Goal: Task Accomplishment & Management: Manage account settings

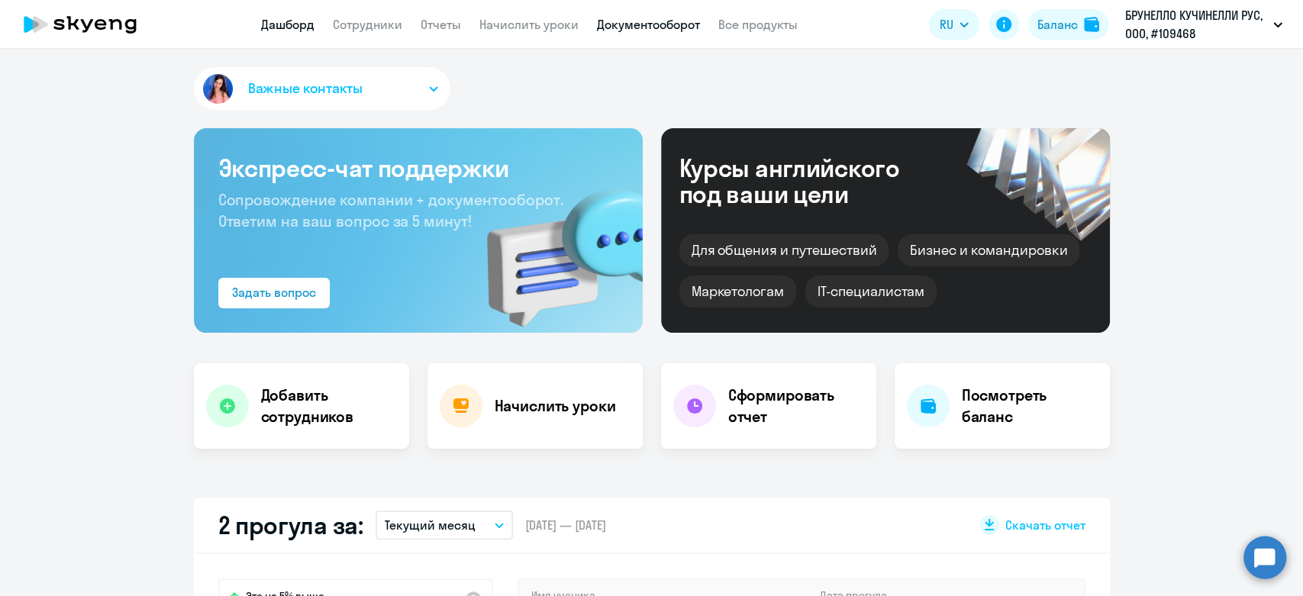
select select "30"
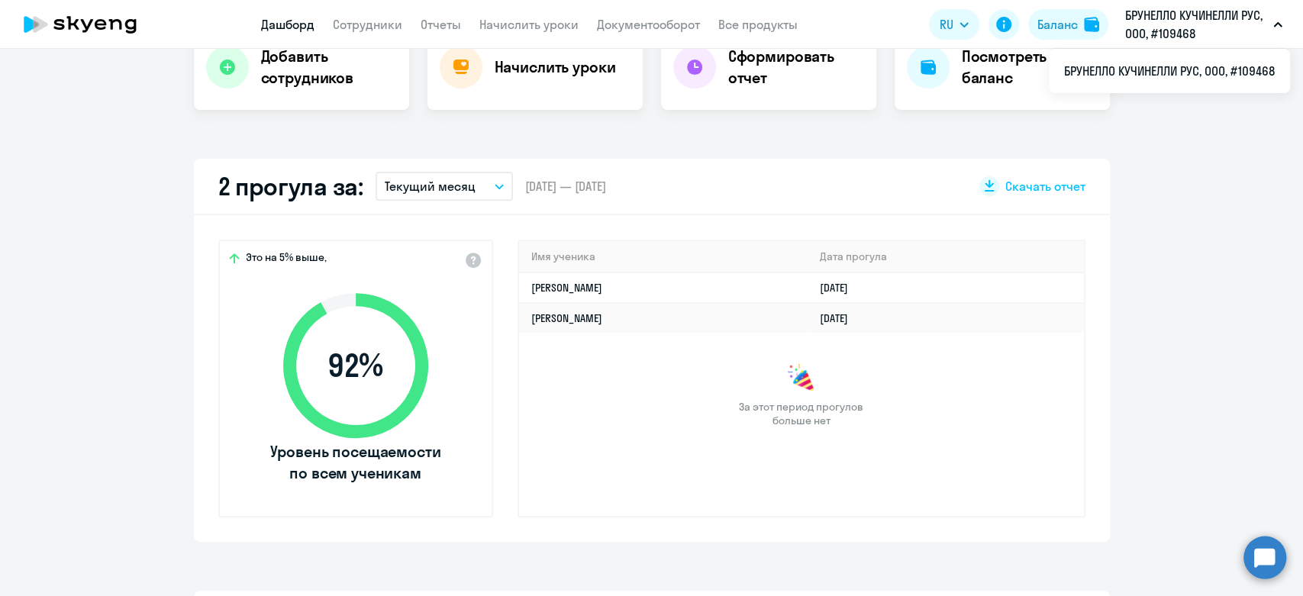
click at [461, 185] on p "Текущий месяц" at bounding box center [430, 186] width 91 height 18
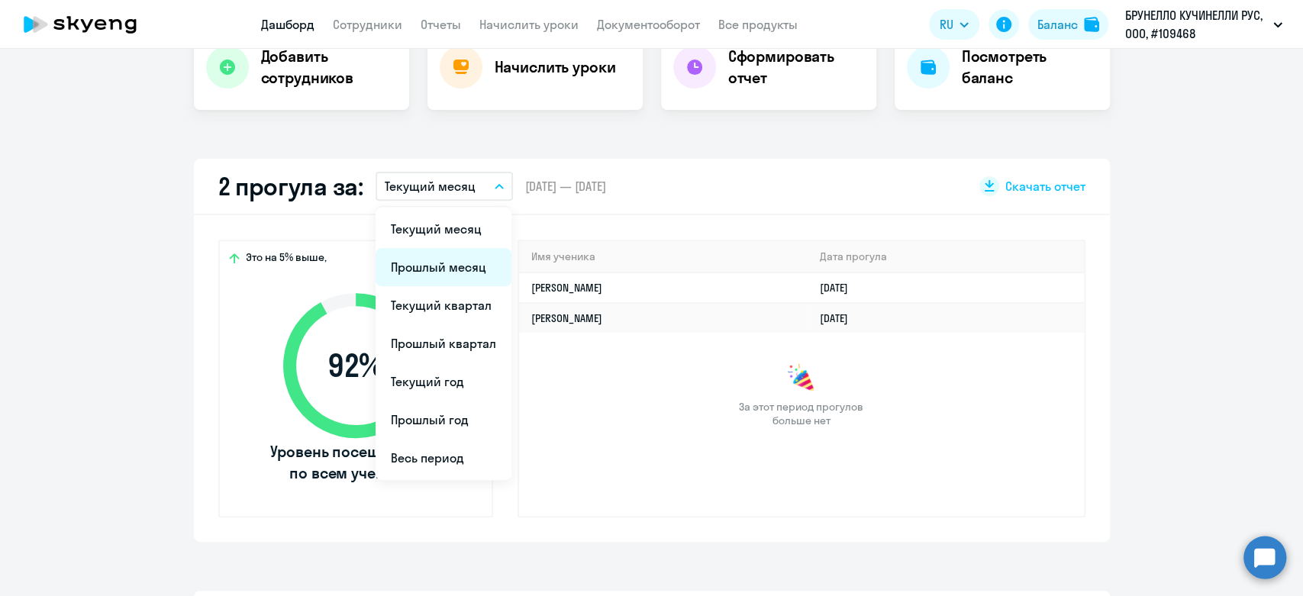
click at [440, 275] on li "Прошлый месяц" at bounding box center [444, 267] width 136 height 38
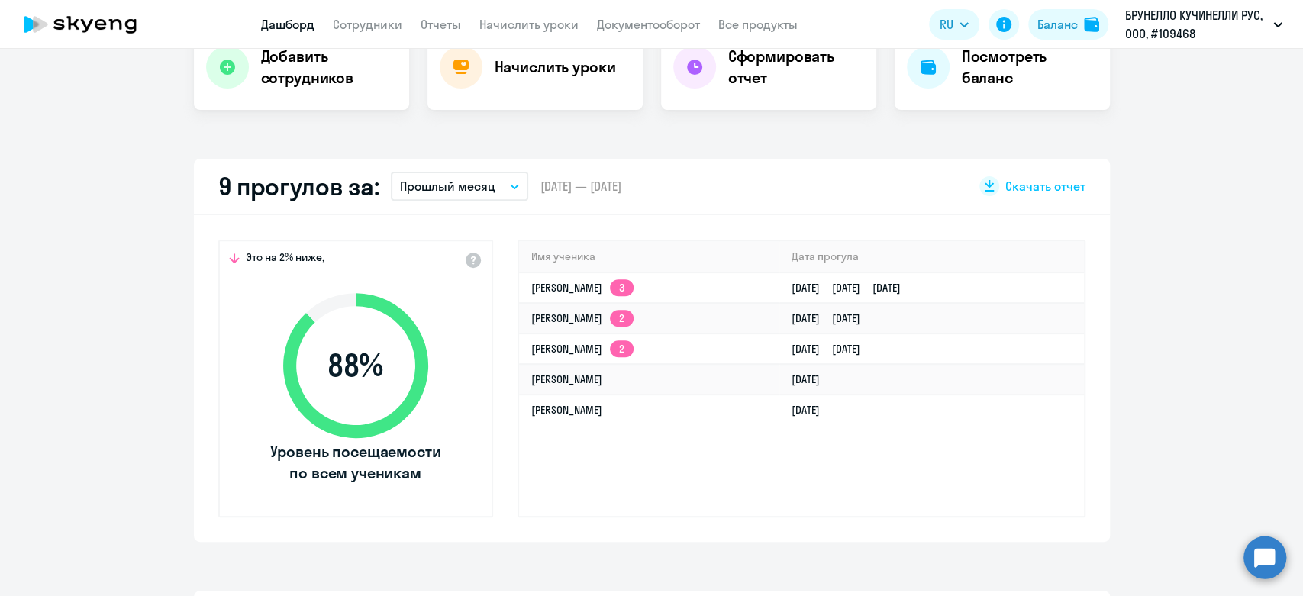
scroll to position [0, 0]
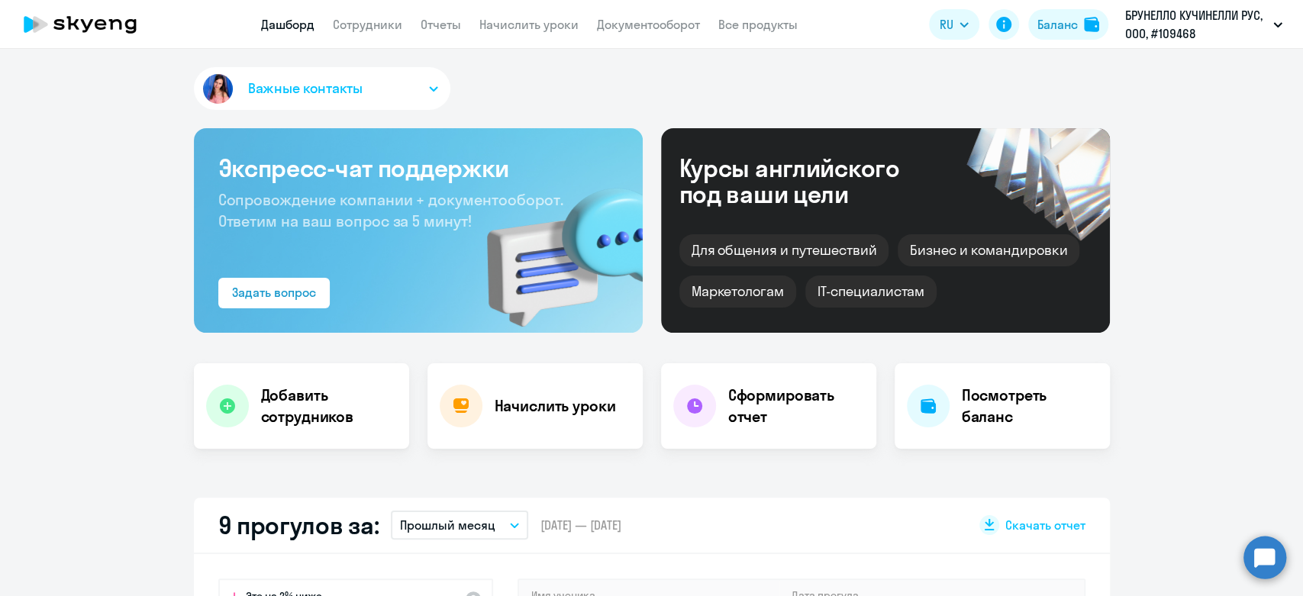
click at [450, 33] on app-menu-item-link "Отчеты" at bounding box center [441, 24] width 40 height 19
click at [443, 29] on link "Отчеты" at bounding box center [441, 24] width 40 height 15
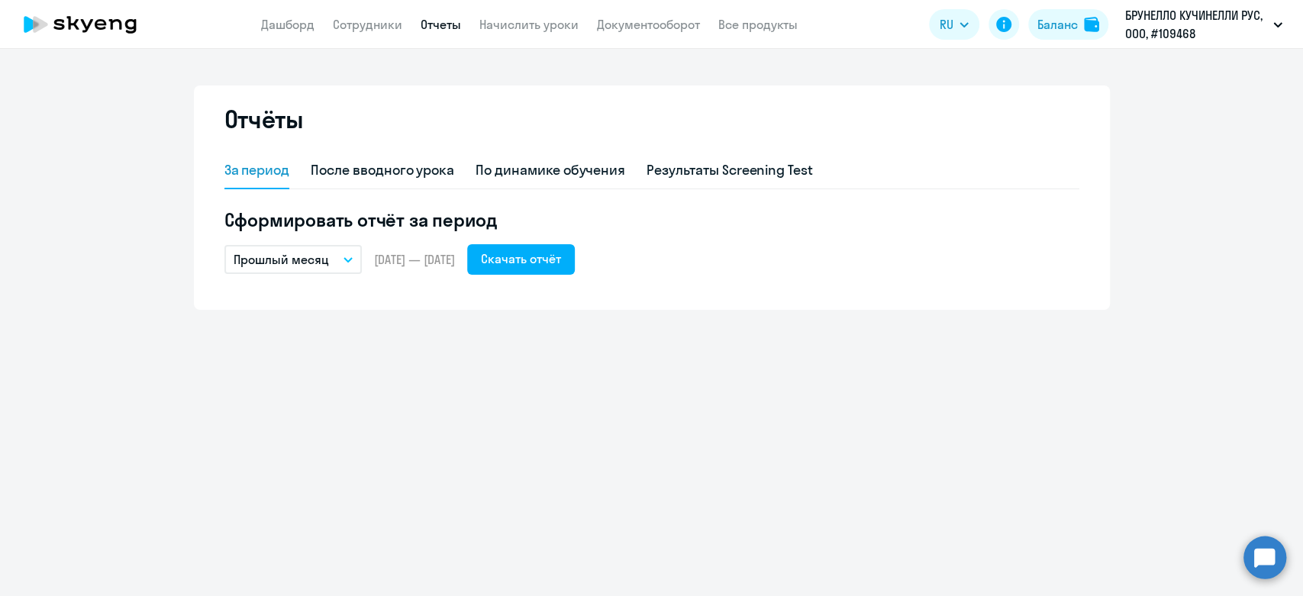
click at [308, 255] on p "Прошлый месяц" at bounding box center [281, 259] width 95 height 18
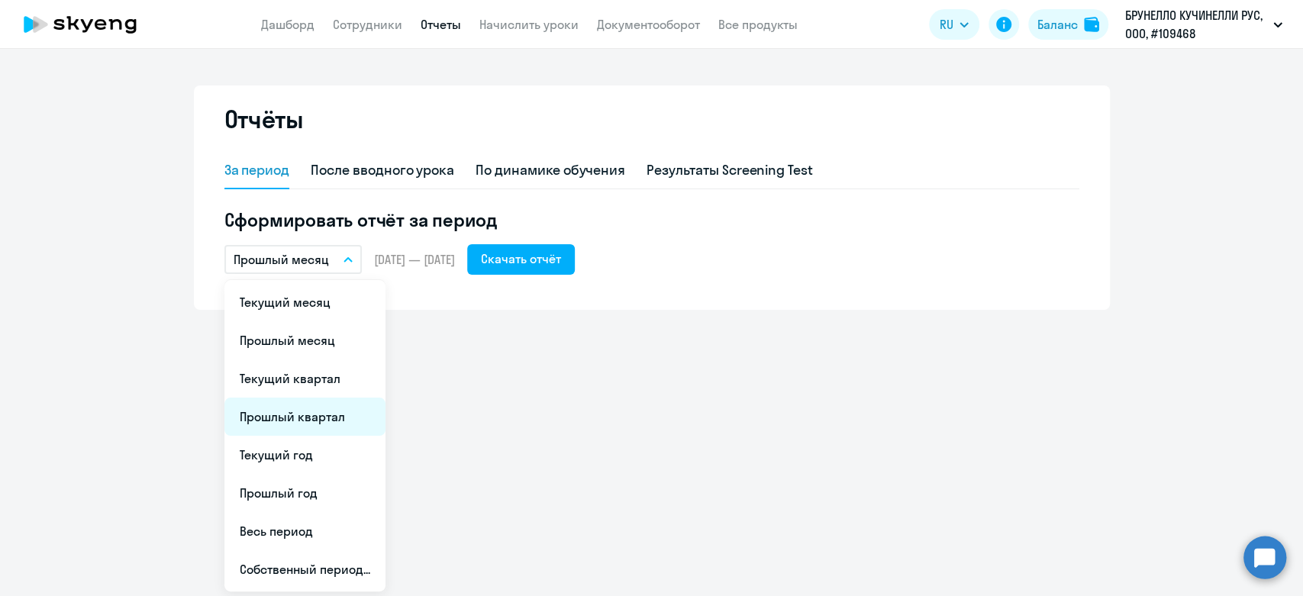
click at [291, 424] on li "Прошлый квартал" at bounding box center [304, 417] width 161 height 38
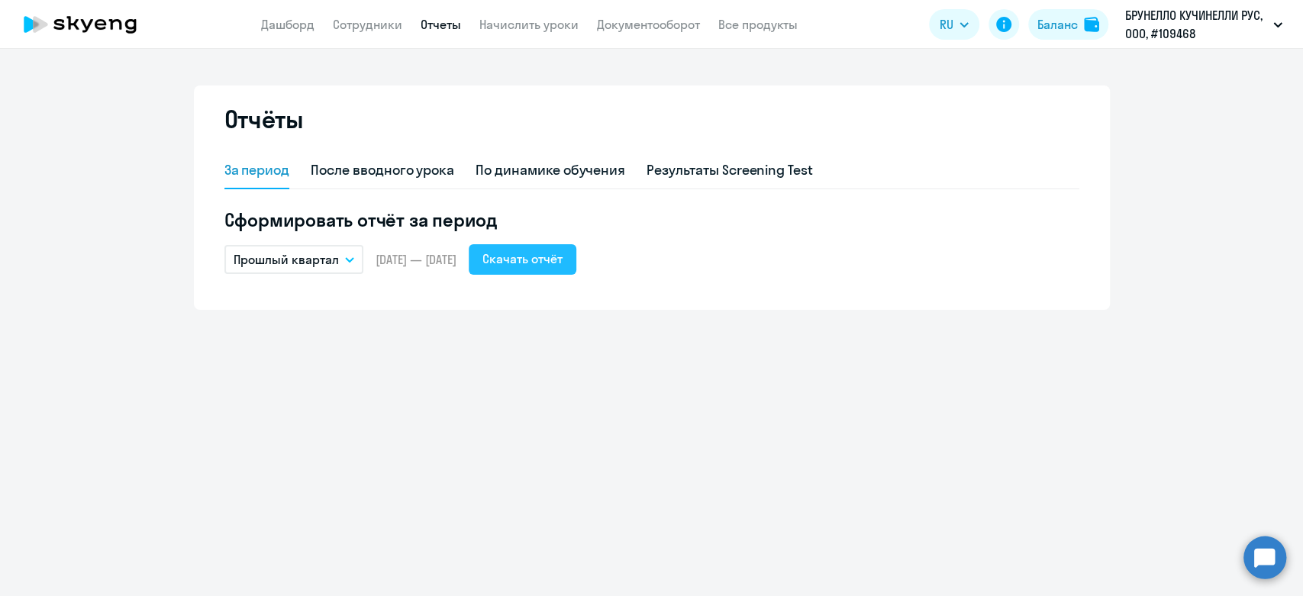
click at [551, 263] on div "Скачать отчёт" at bounding box center [522, 259] width 80 height 18
click at [314, 17] on nav "Дашборд Сотрудники Отчеты Начислить уроки Документооборот Все продукты" at bounding box center [529, 24] width 537 height 19
click at [312, 20] on link "Дашборд" at bounding box center [287, 24] width 53 height 15
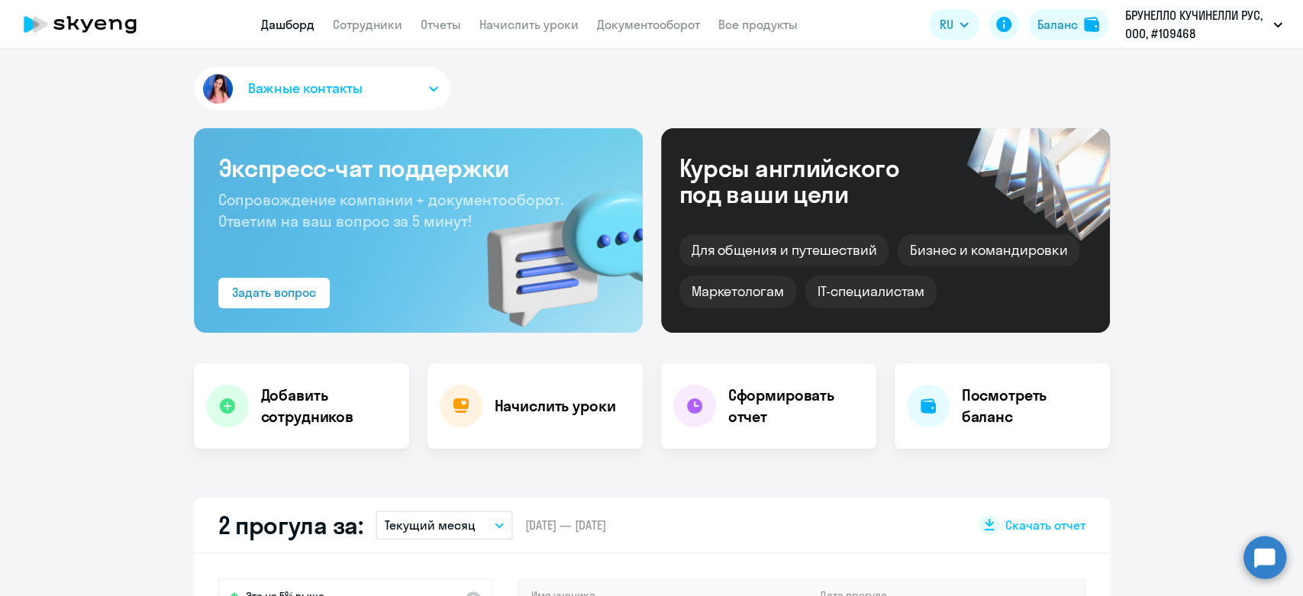
scroll to position [254, 0]
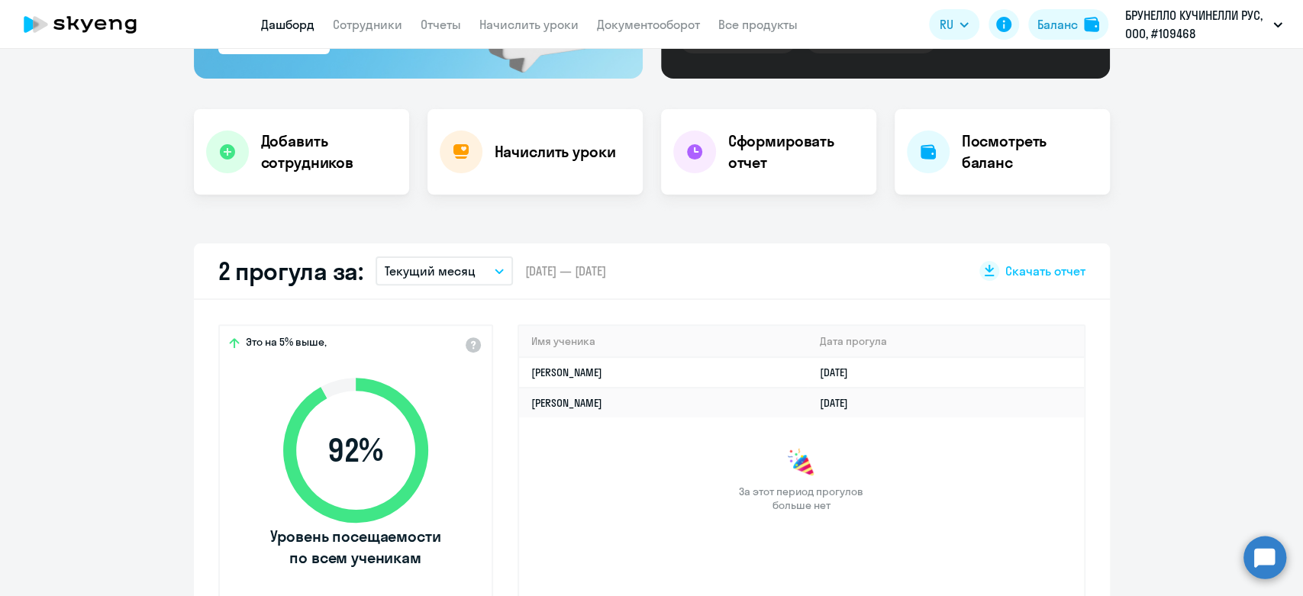
click at [485, 270] on button "Текущий месяц" at bounding box center [444, 270] width 137 height 29
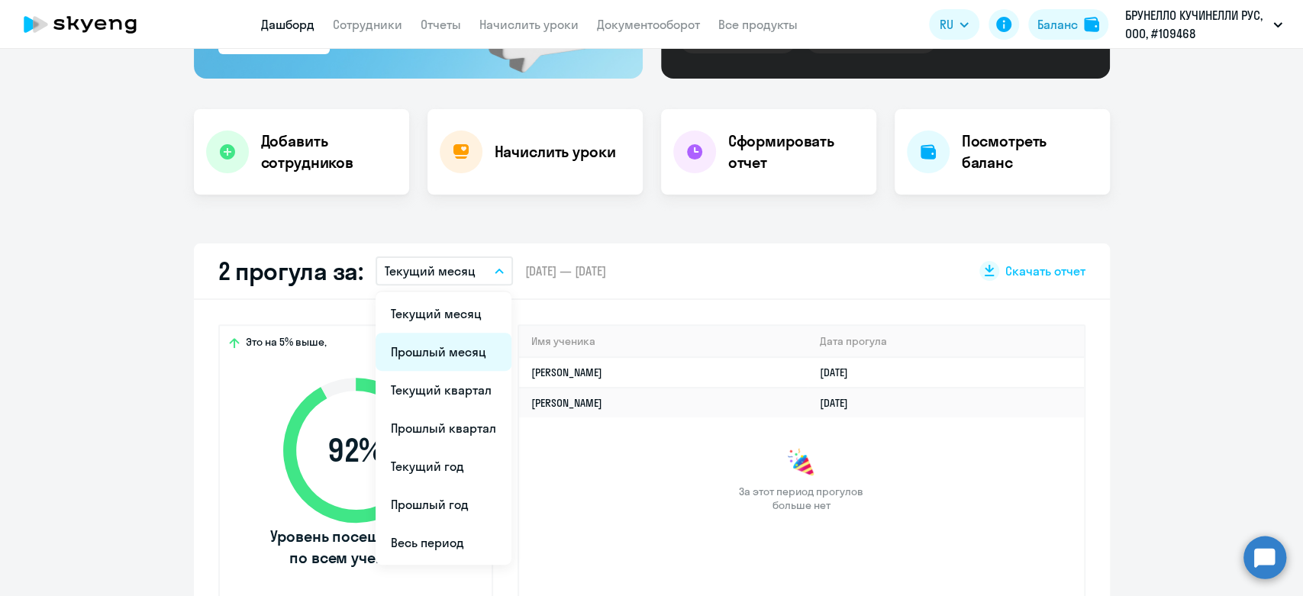
click at [443, 346] on li "Прошлый месяц" at bounding box center [444, 352] width 136 height 38
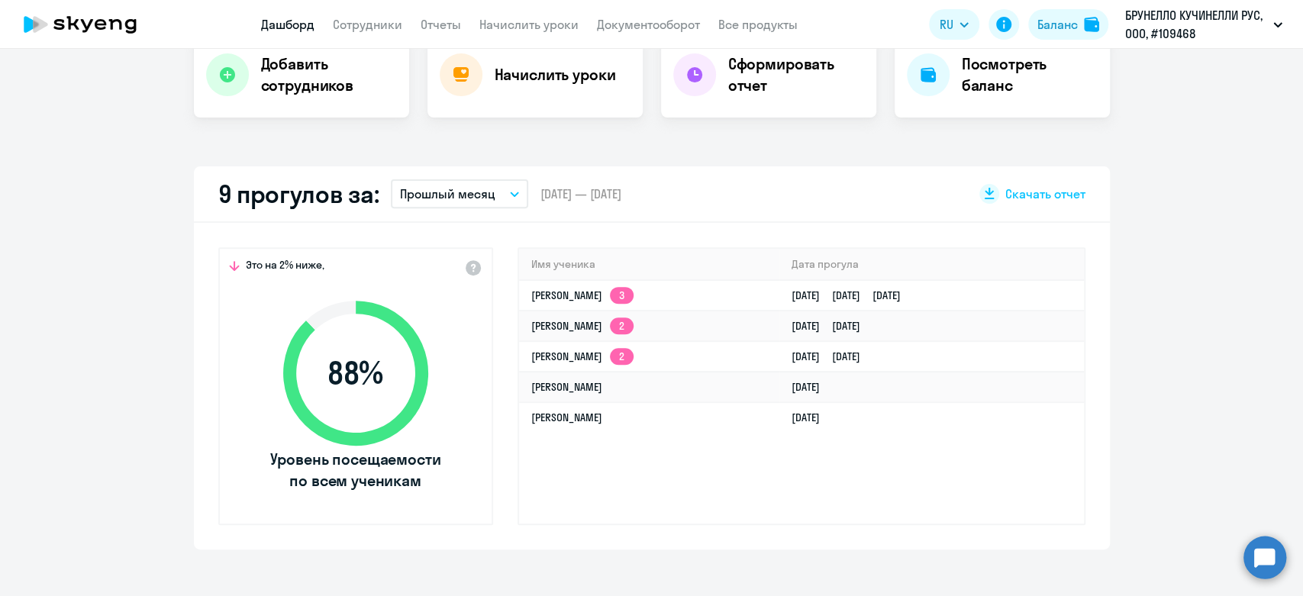
select select "30"
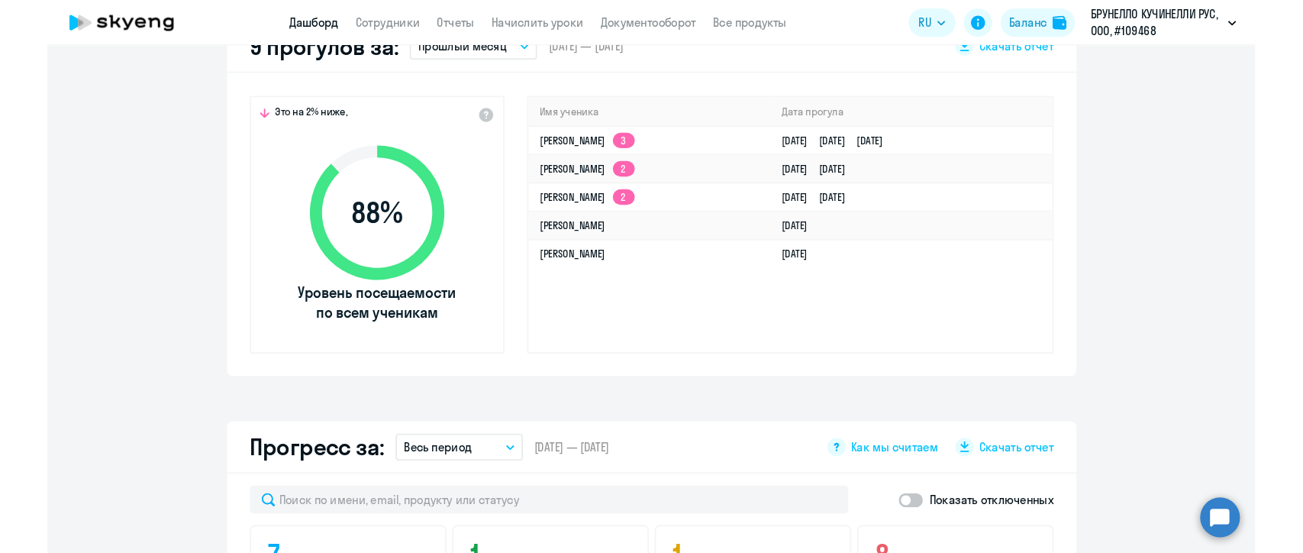
scroll to position [424, 0]
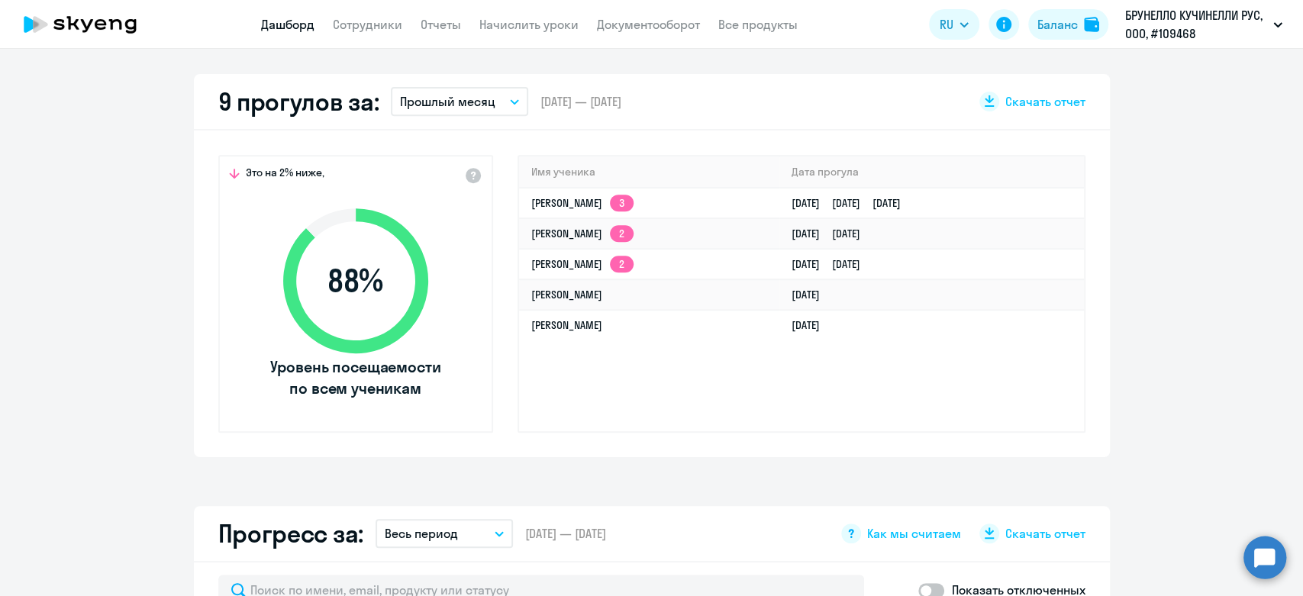
click at [466, 98] on p "Прошлый месяц" at bounding box center [447, 101] width 95 height 18
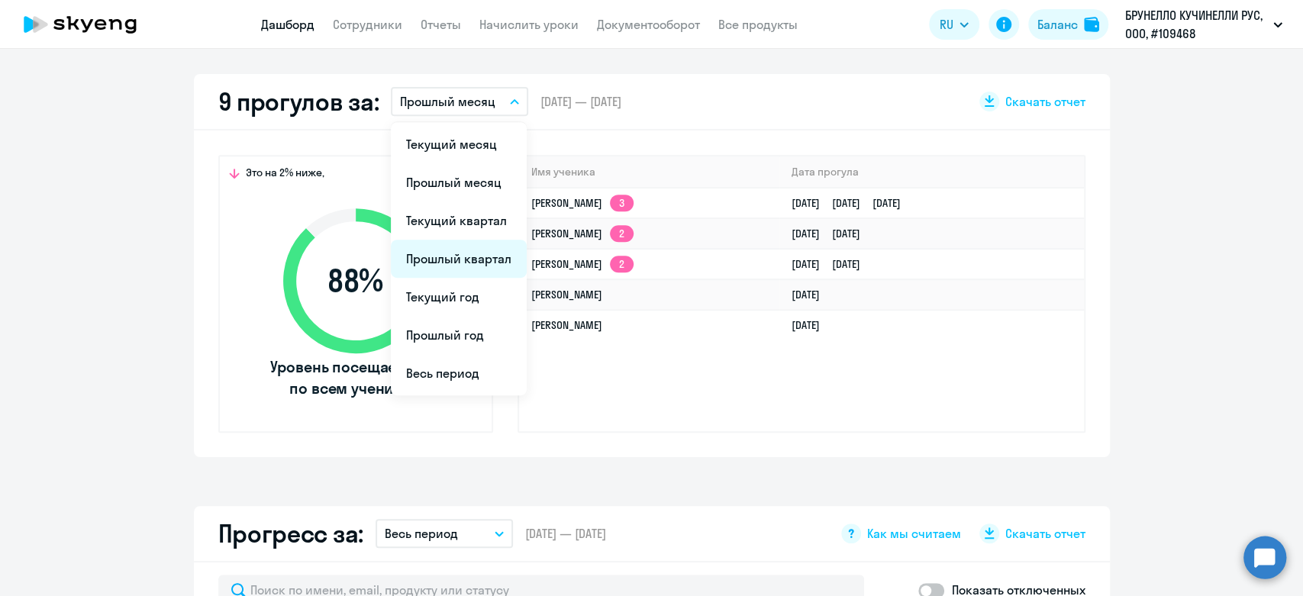
click at [440, 269] on li "Прошлый квартал" at bounding box center [459, 259] width 136 height 38
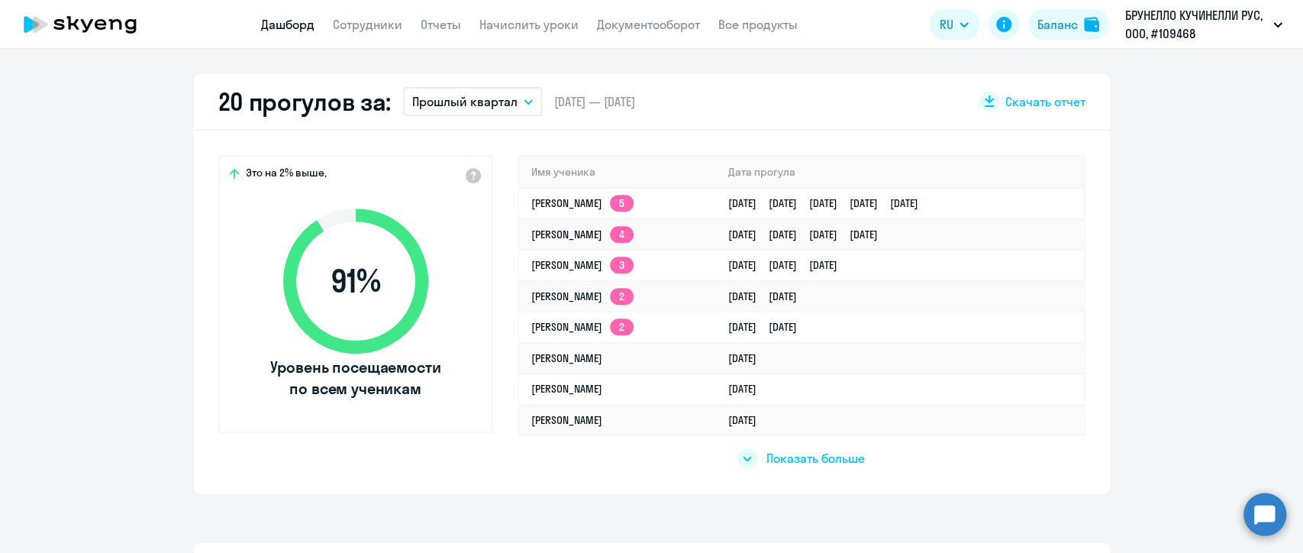
scroll to position [169, 0]
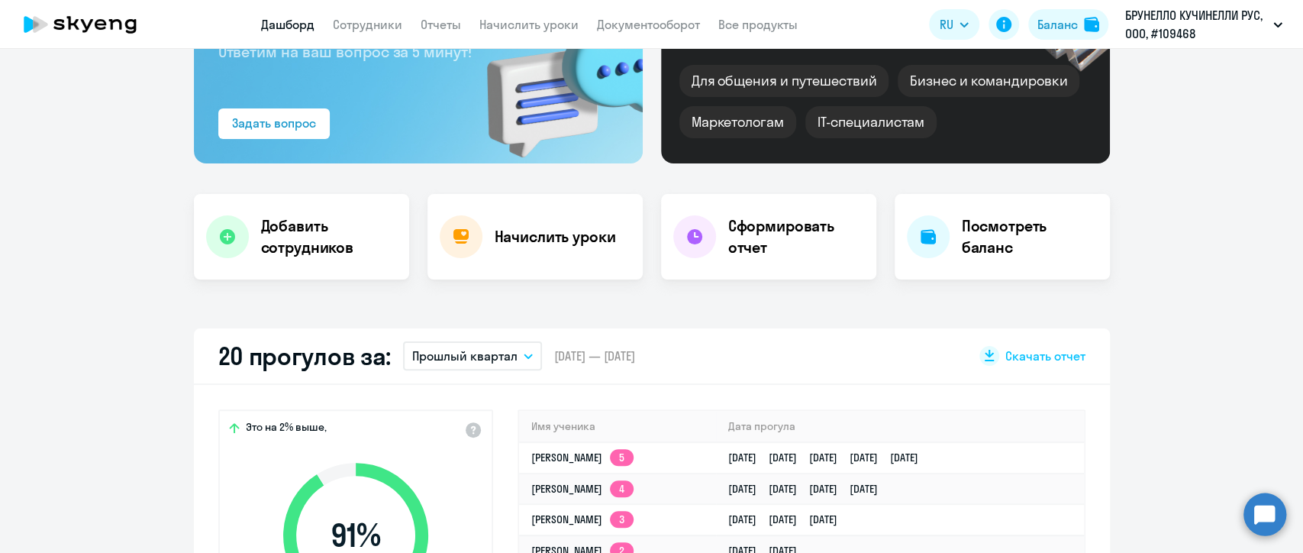
click at [468, 361] on p "Прошлый квартал" at bounding box center [464, 356] width 105 height 18
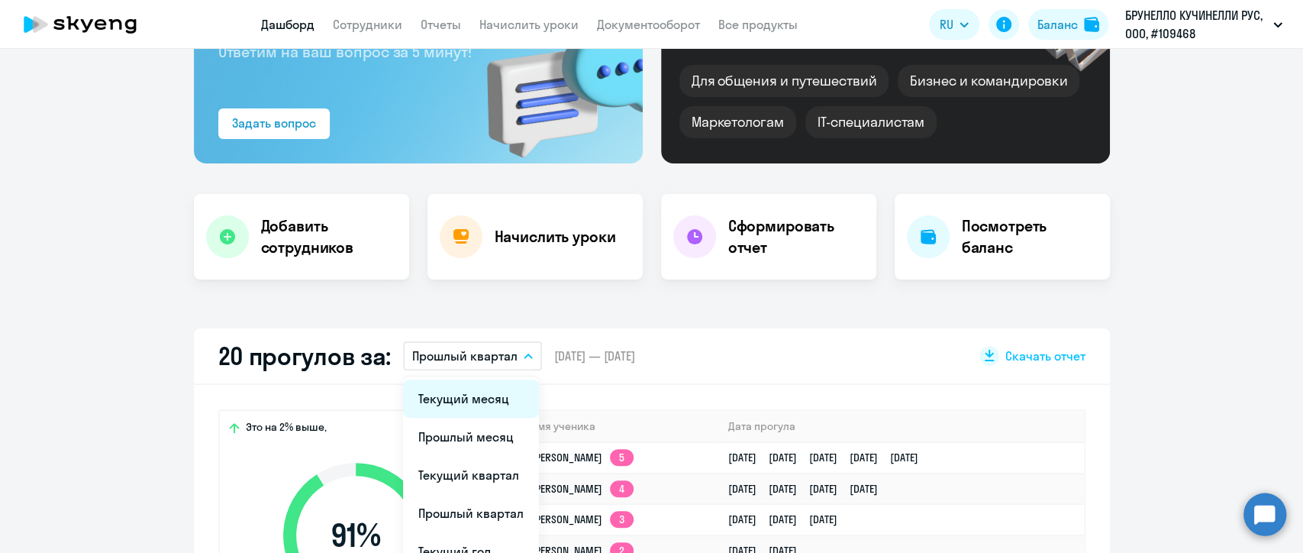
click at [463, 395] on li "Текущий месяц" at bounding box center [471, 398] width 136 height 38
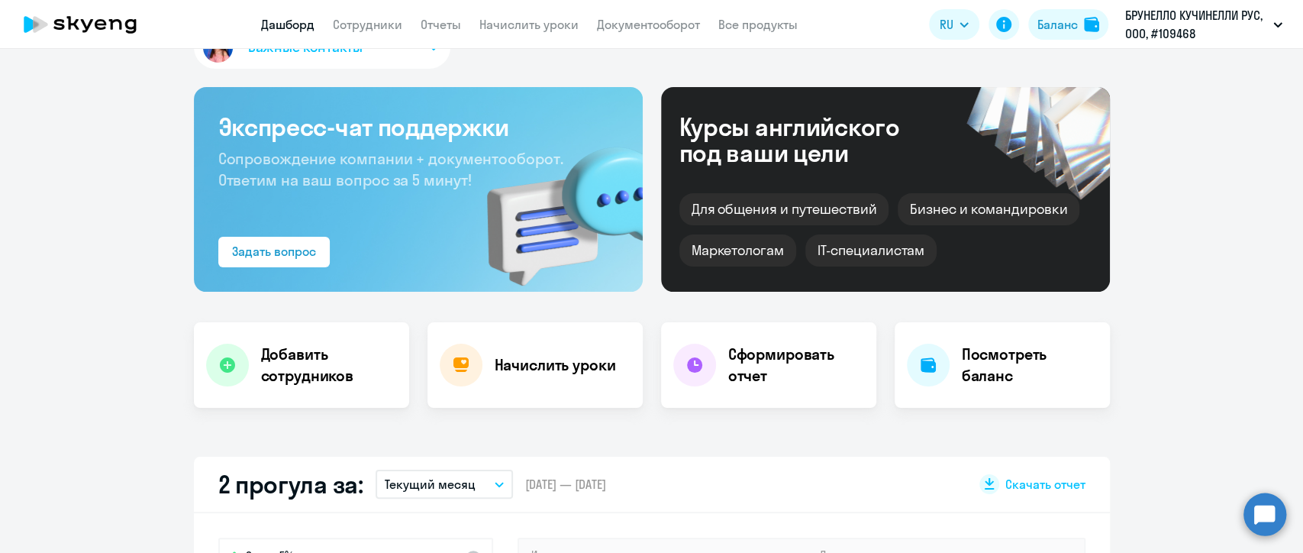
scroll to position [0, 0]
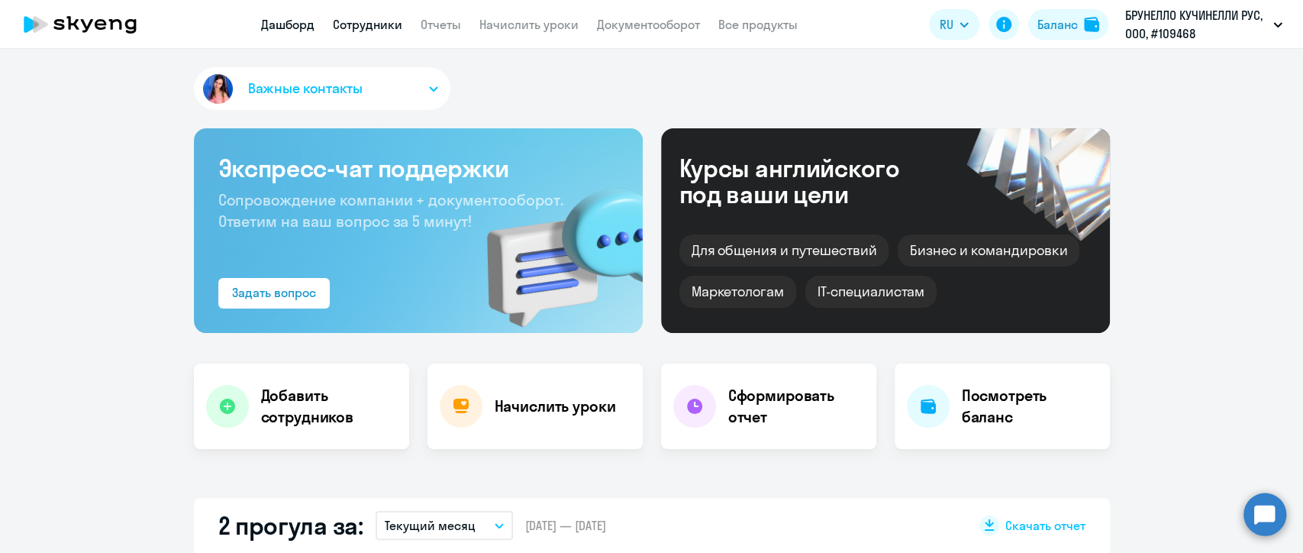
click at [361, 26] on link "Сотрудники" at bounding box center [367, 24] width 69 height 15
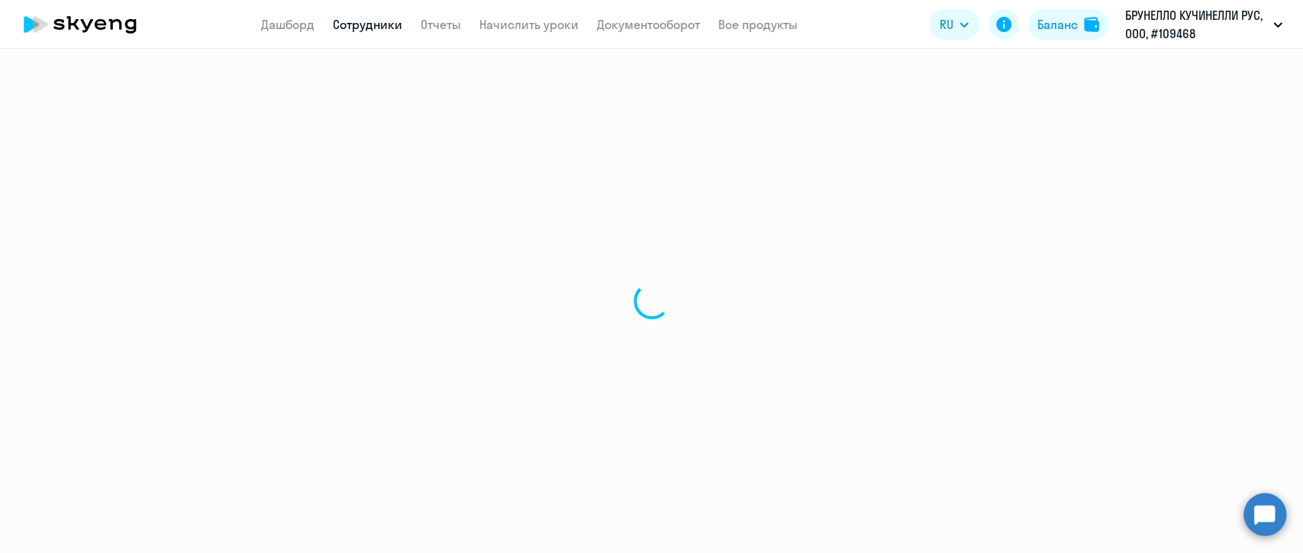
select select "30"
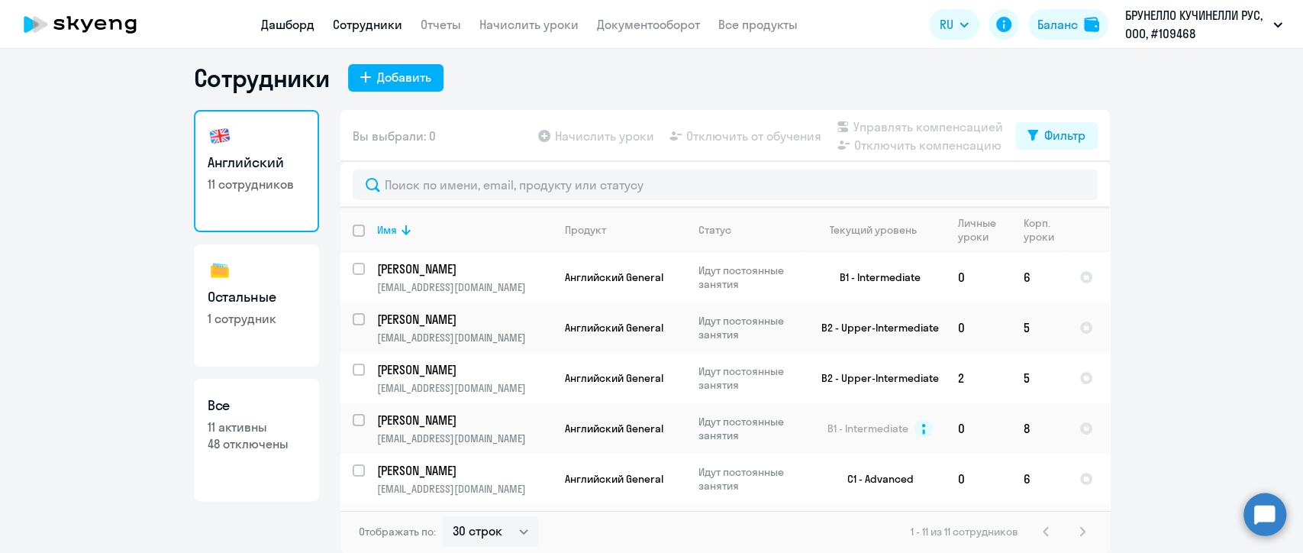
click at [277, 24] on link "Дашборд" at bounding box center [287, 24] width 53 height 15
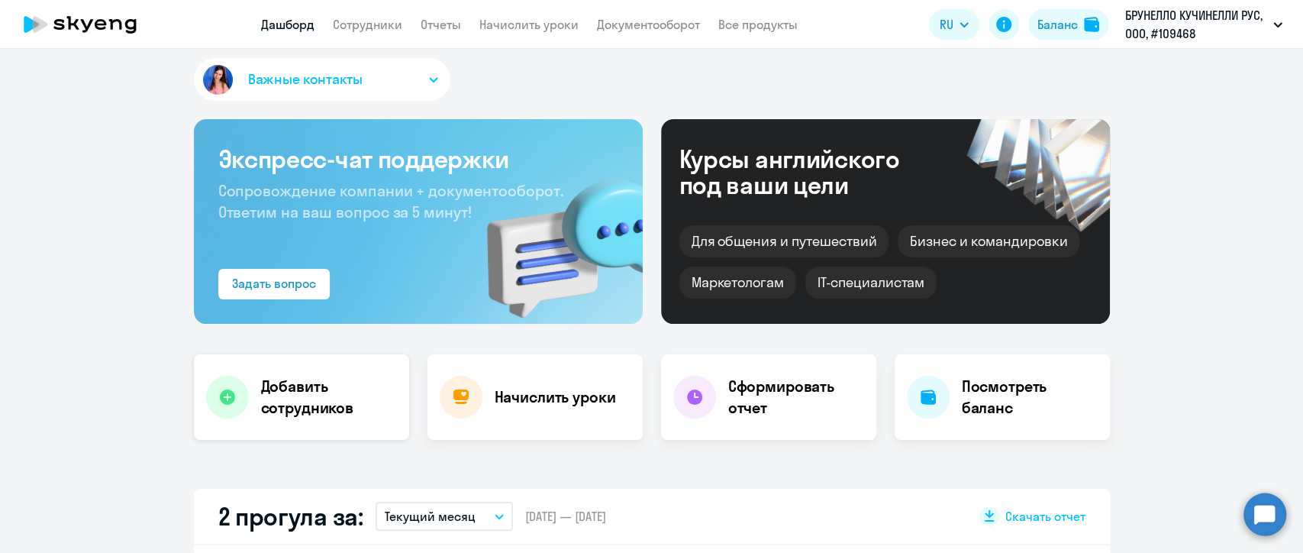
click at [269, 398] on h4 "Добавить сотрудников" at bounding box center [329, 397] width 136 height 43
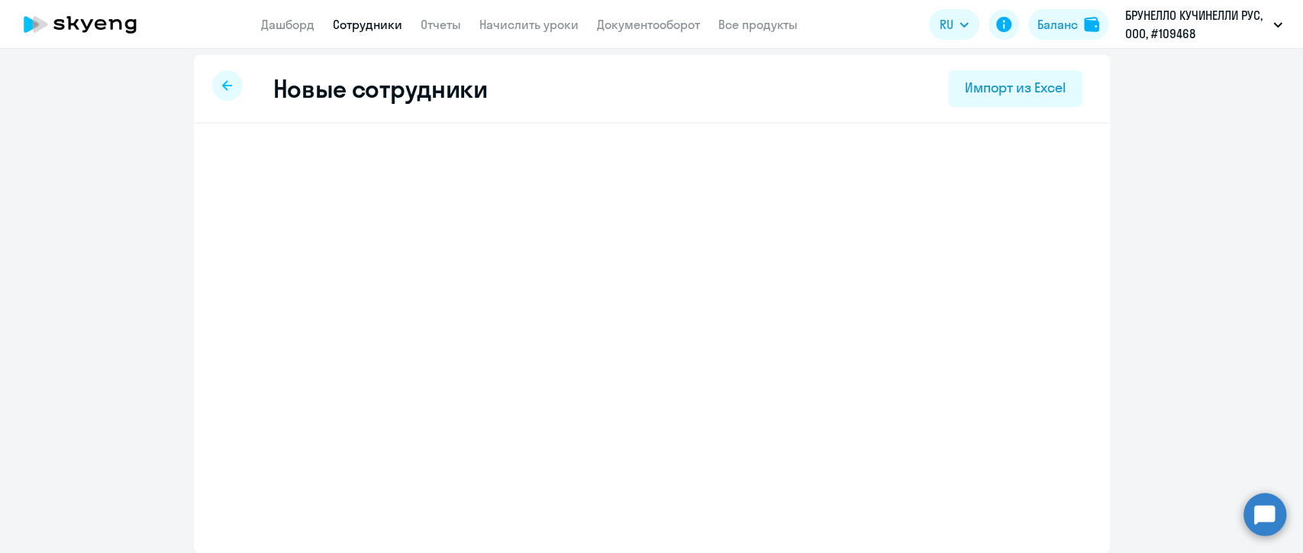
scroll to position [6, 0]
select select "english_adult_not_native_speaker"
select select "3"
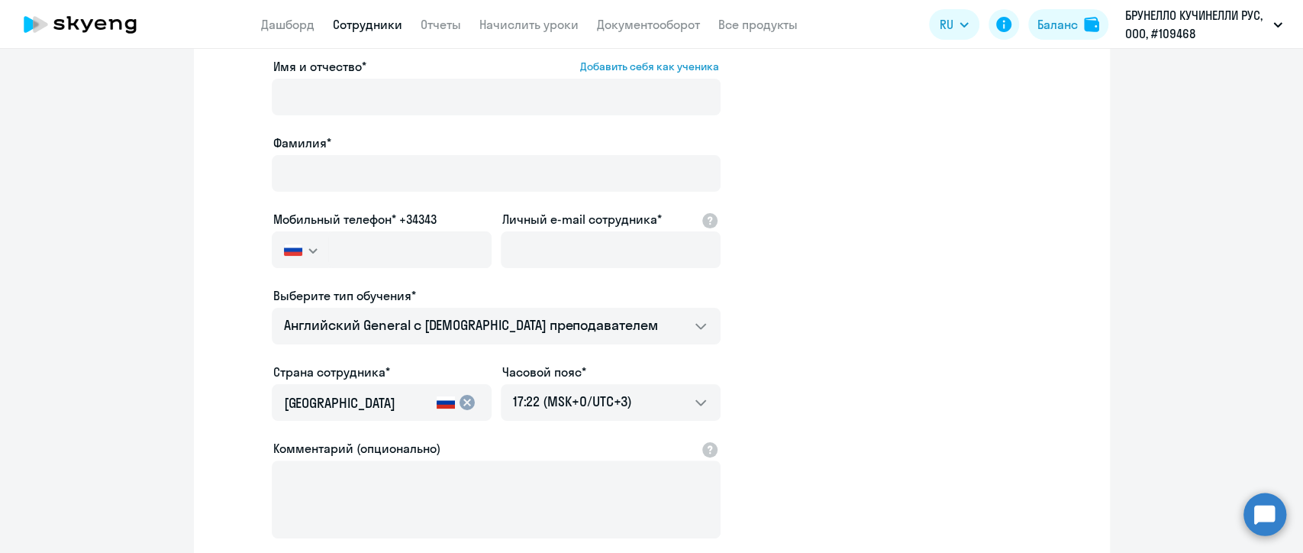
scroll to position [176, 0]
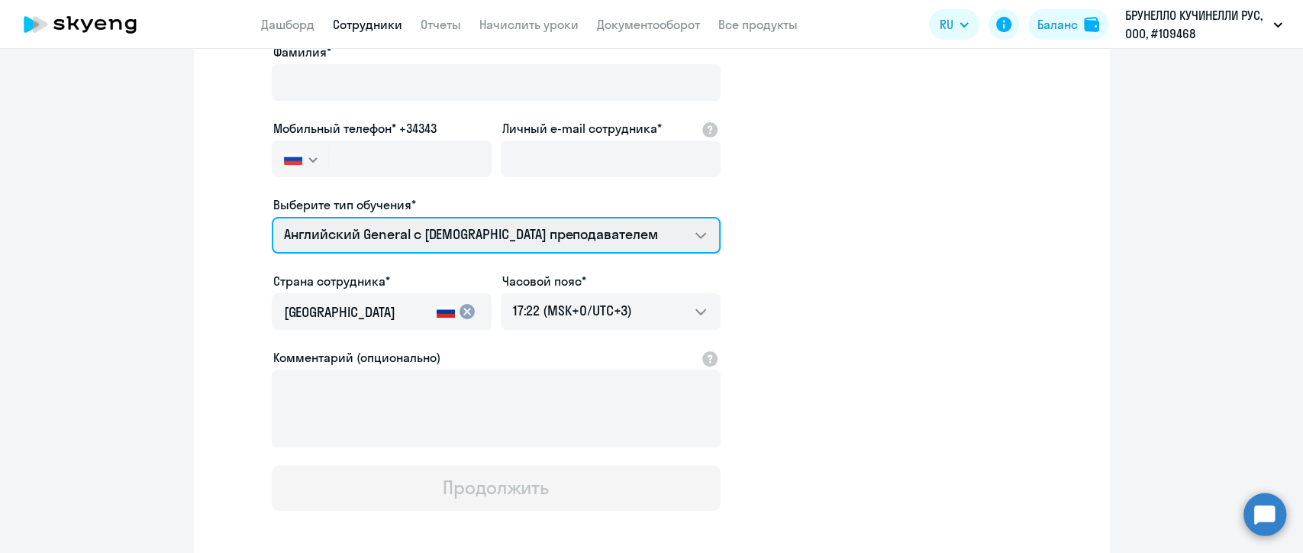
click at [405, 224] on select "Английский General с [DEMOGRAPHIC_DATA] преподавателем Английский General с [DE…" at bounding box center [496, 235] width 449 height 37
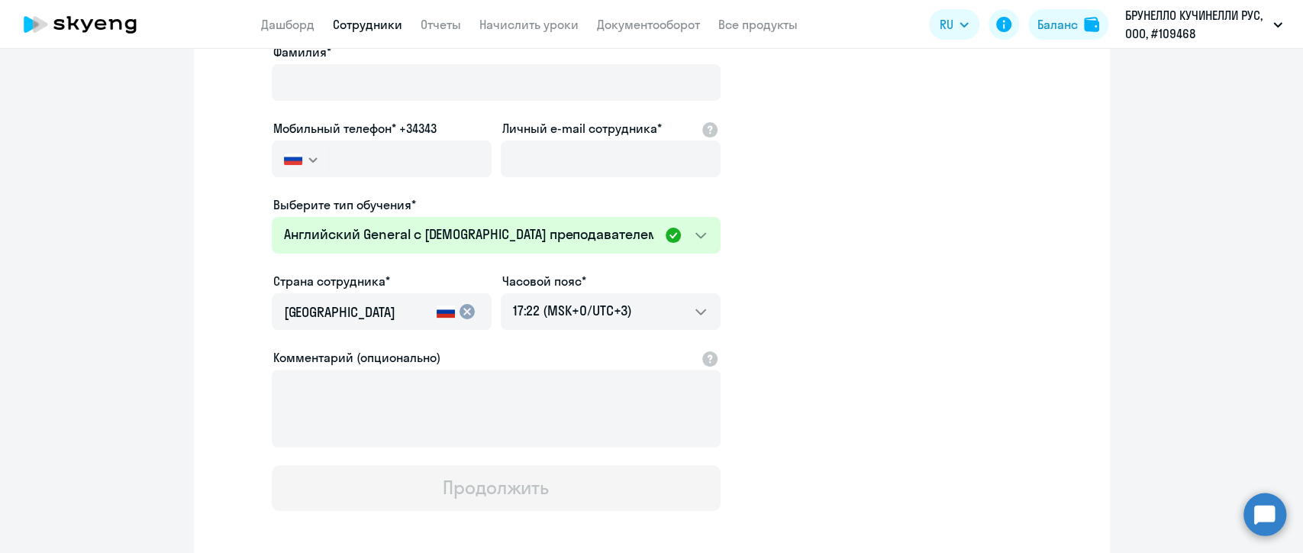
drag, startPoint x: 837, startPoint y: 286, endPoint x: 772, endPoint y: 294, distance: 65.3
click at [837, 286] on app-new-student-form "Имя и отчество* Добавить себя как ученика [PERSON_NAME]* Мобильный телефон* +34…" at bounding box center [651, 238] width 867 height 544
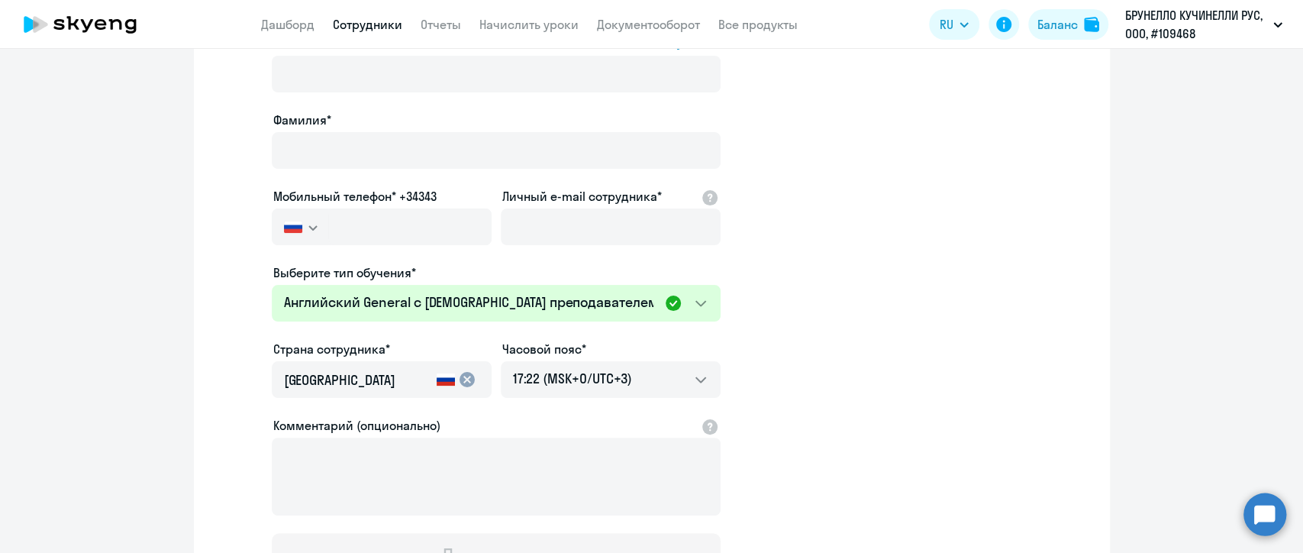
scroll to position [0, 0]
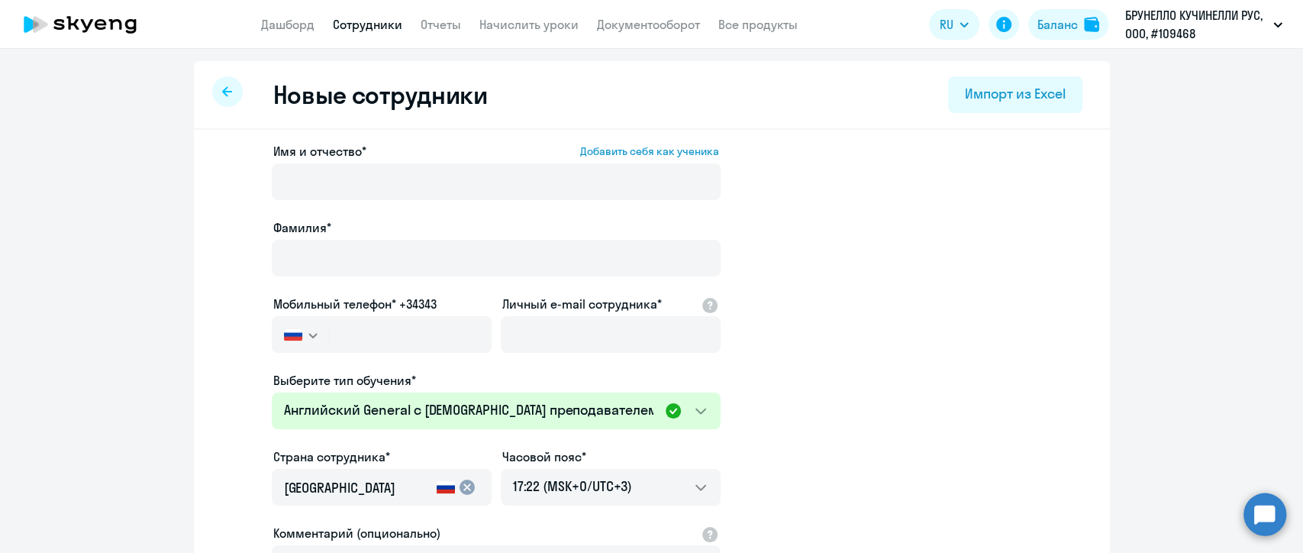
click at [372, 31] on link "Сотрудники" at bounding box center [367, 24] width 69 height 15
select select "30"
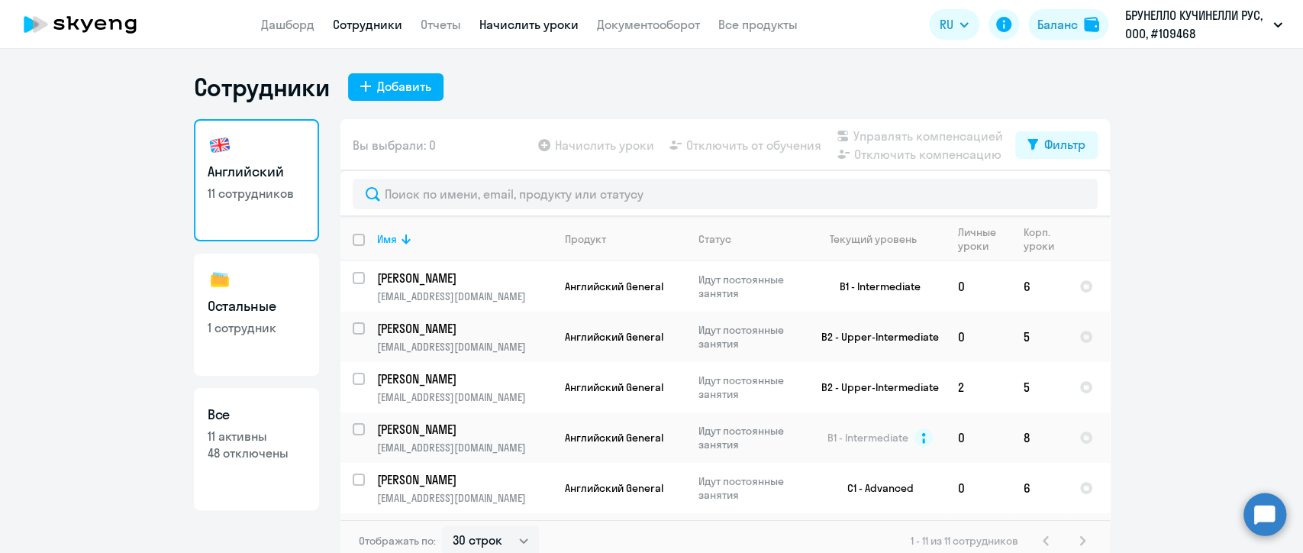
click at [530, 31] on link "Начислить уроки" at bounding box center [528, 24] width 99 height 15
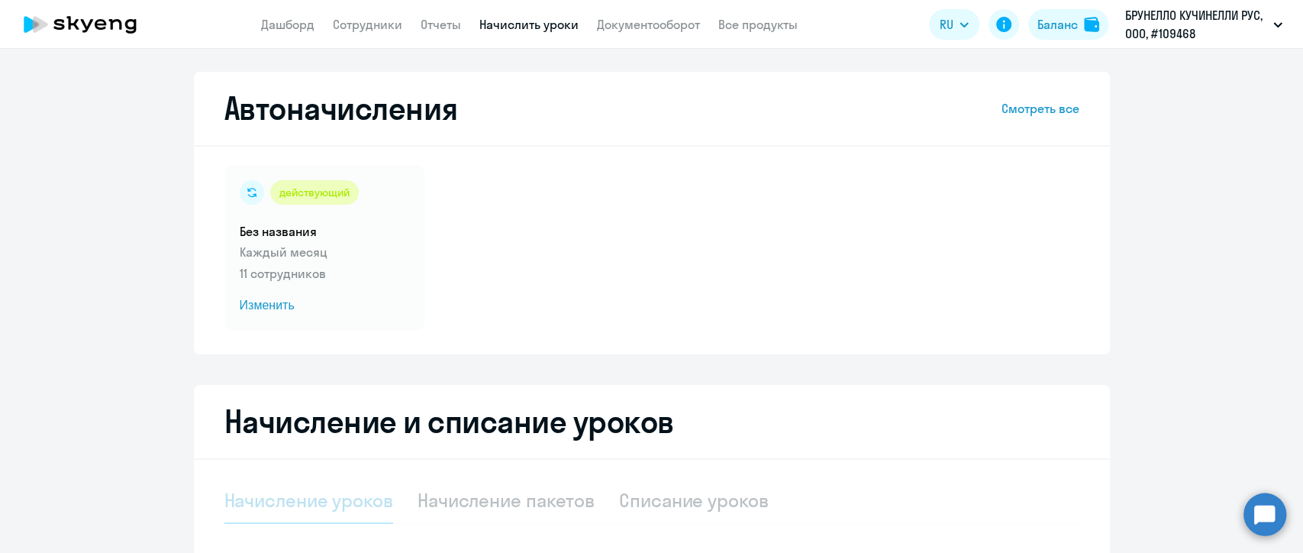
select select "10"
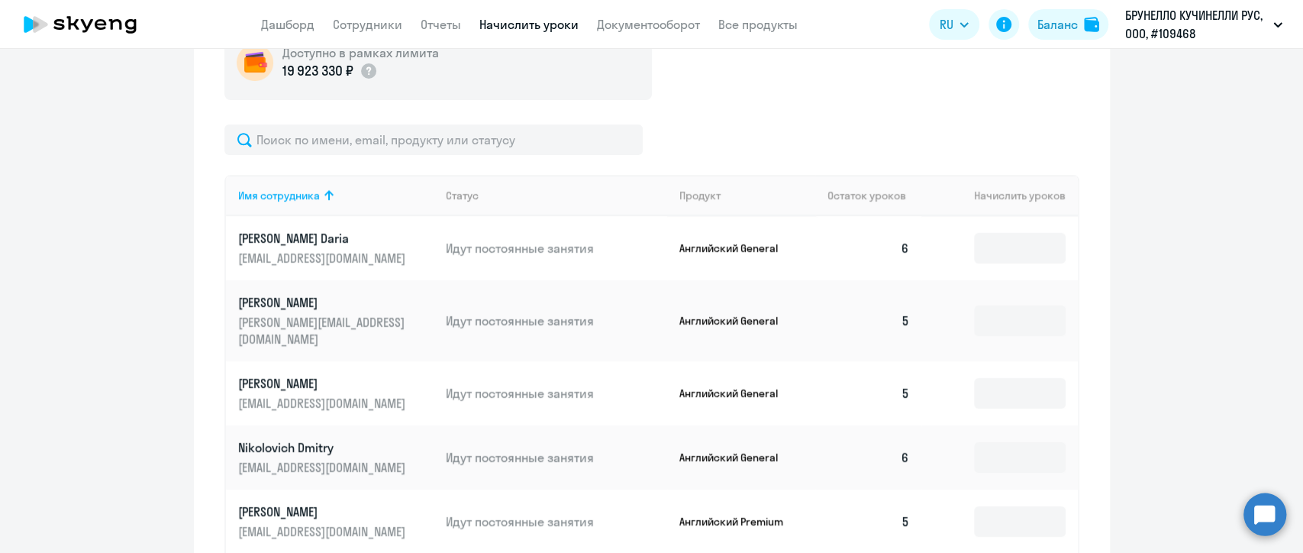
scroll to position [440, 0]
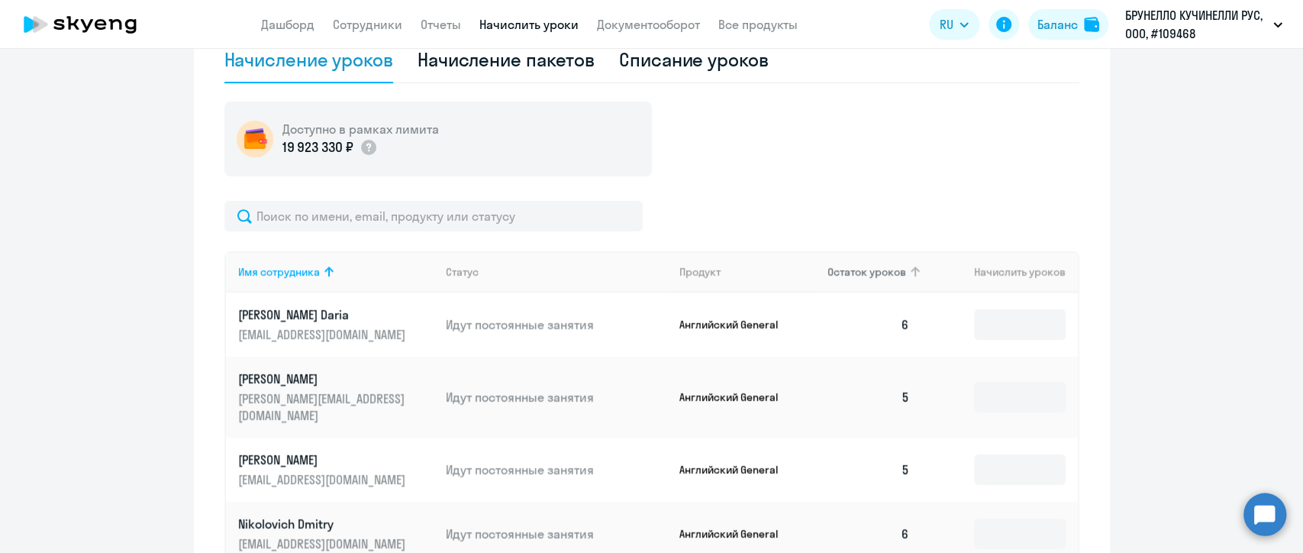
click at [849, 271] on span "Остаток уроков" at bounding box center [866, 272] width 79 height 14
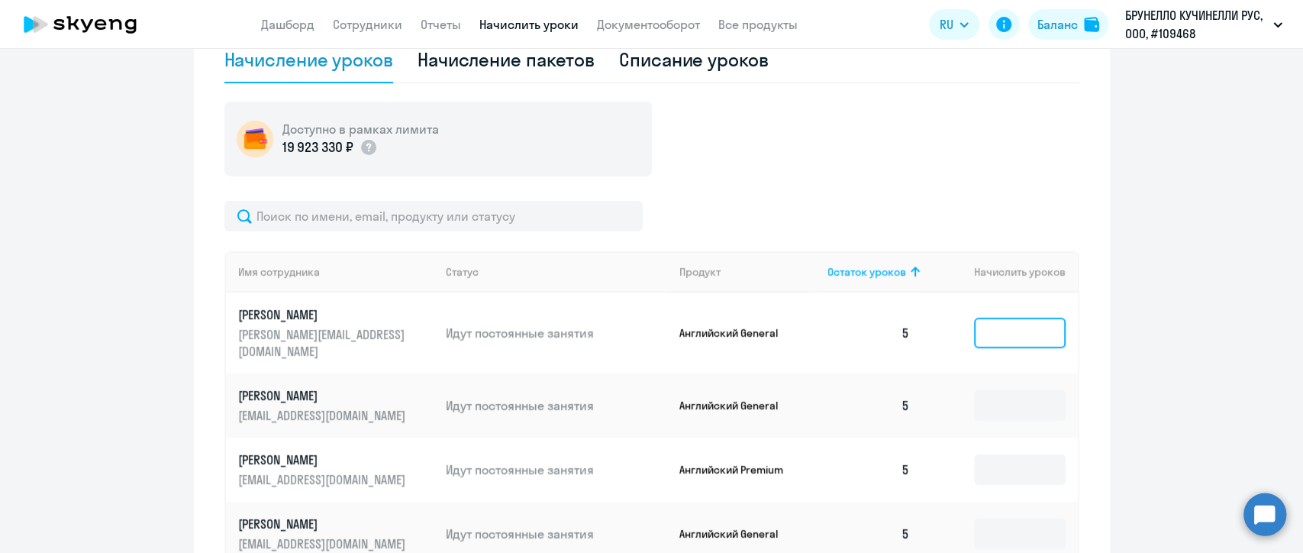
click at [995, 318] on input at bounding box center [1020, 333] width 92 height 31
type input "5"
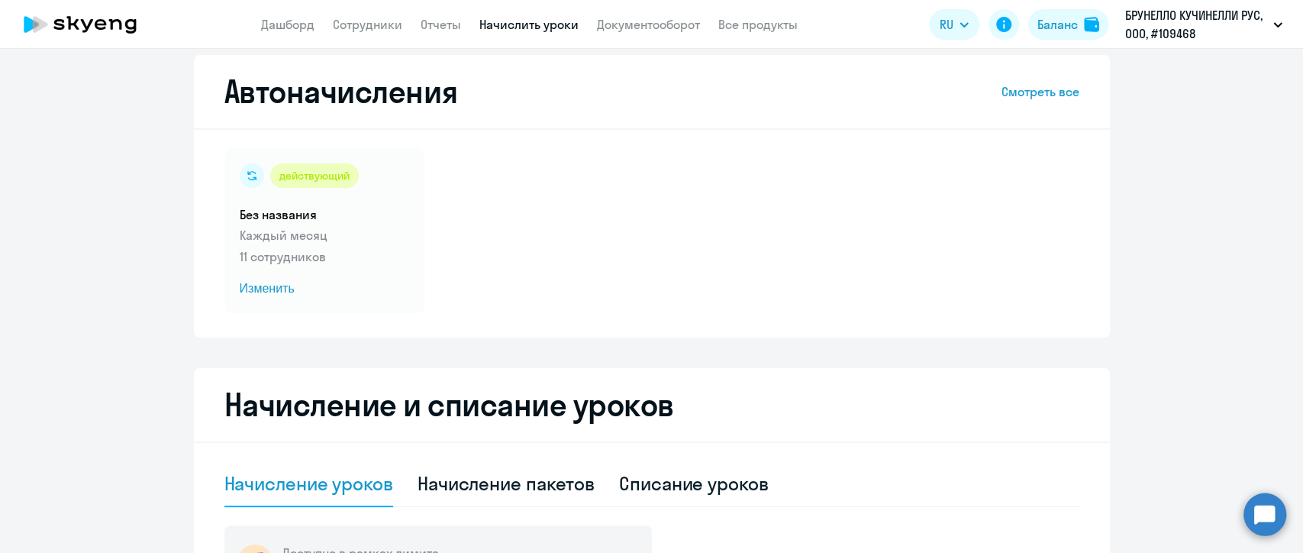
scroll to position [0, 0]
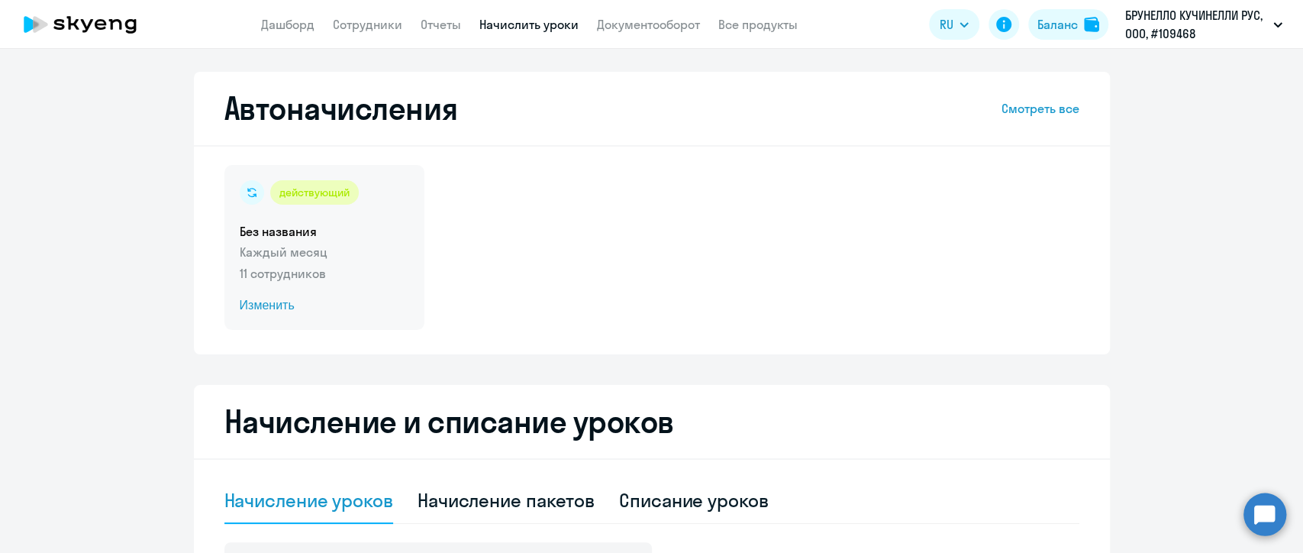
click at [357, 237] on h5 "Без названия" at bounding box center [324, 231] width 169 height 17
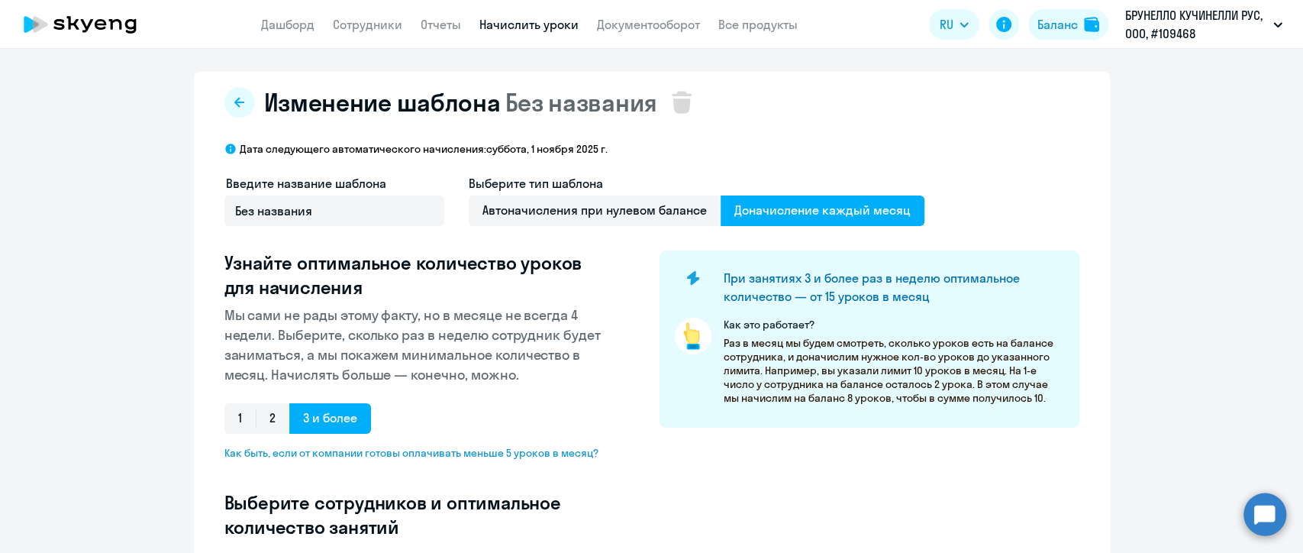
select select "10"
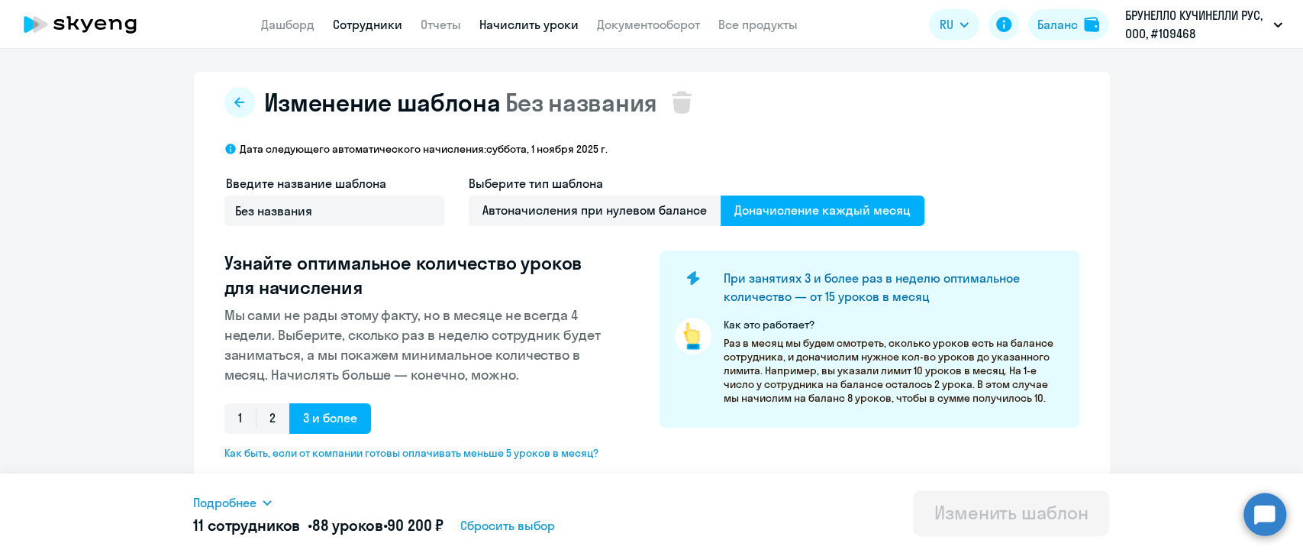
click at [359, 28] on link "Сотрудники" at bounding box center [367, 24] width 69 height 15
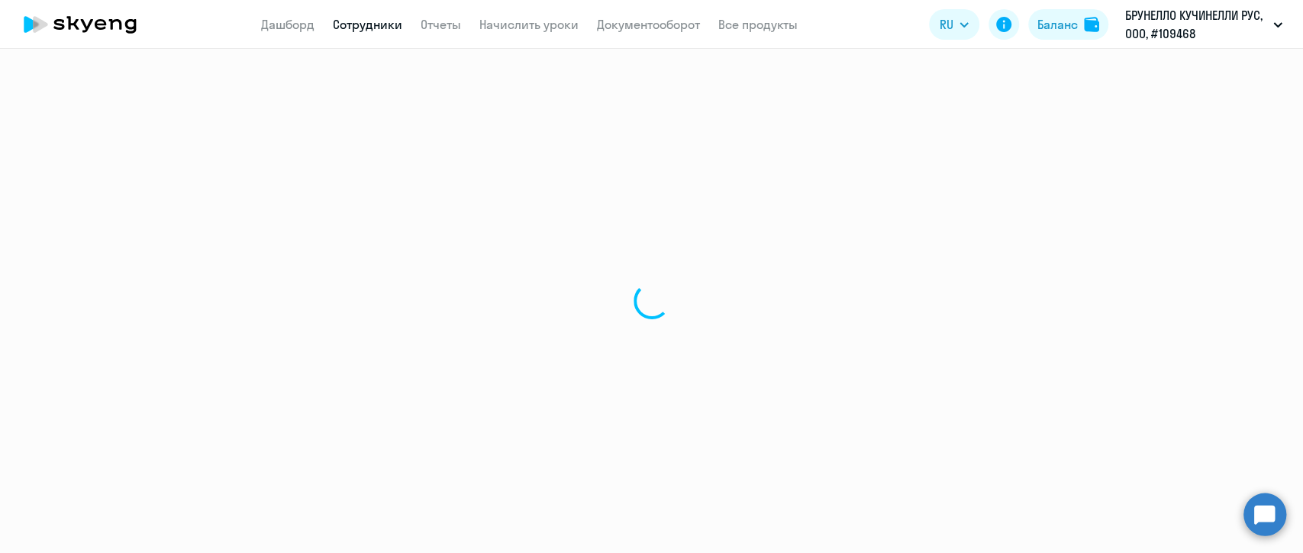
select select "30"
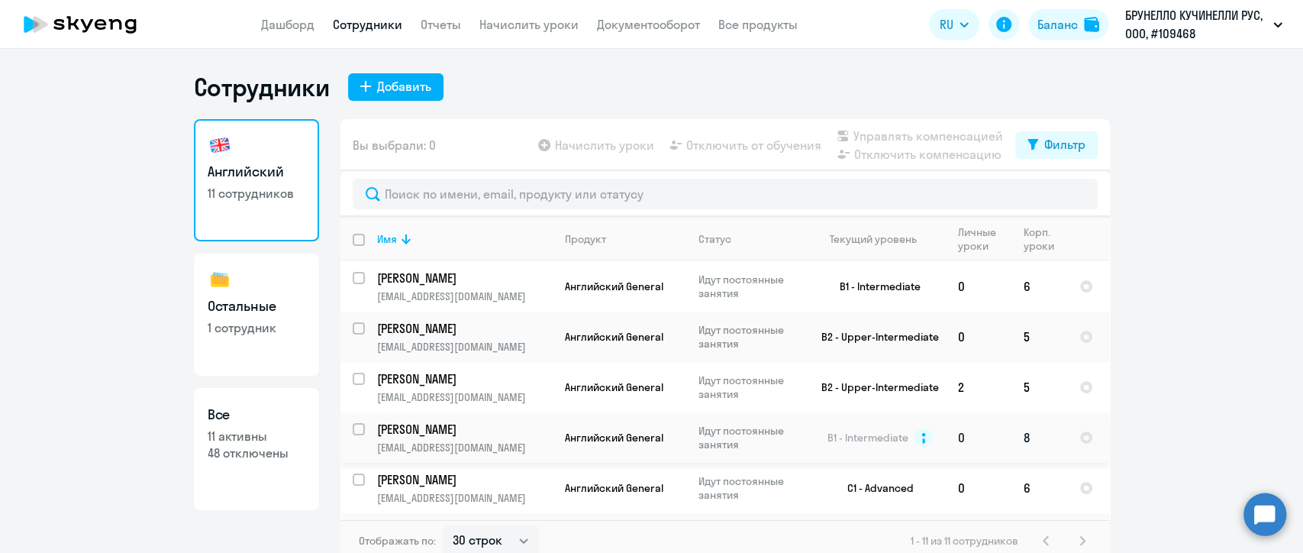
scroll to position [85, 0]
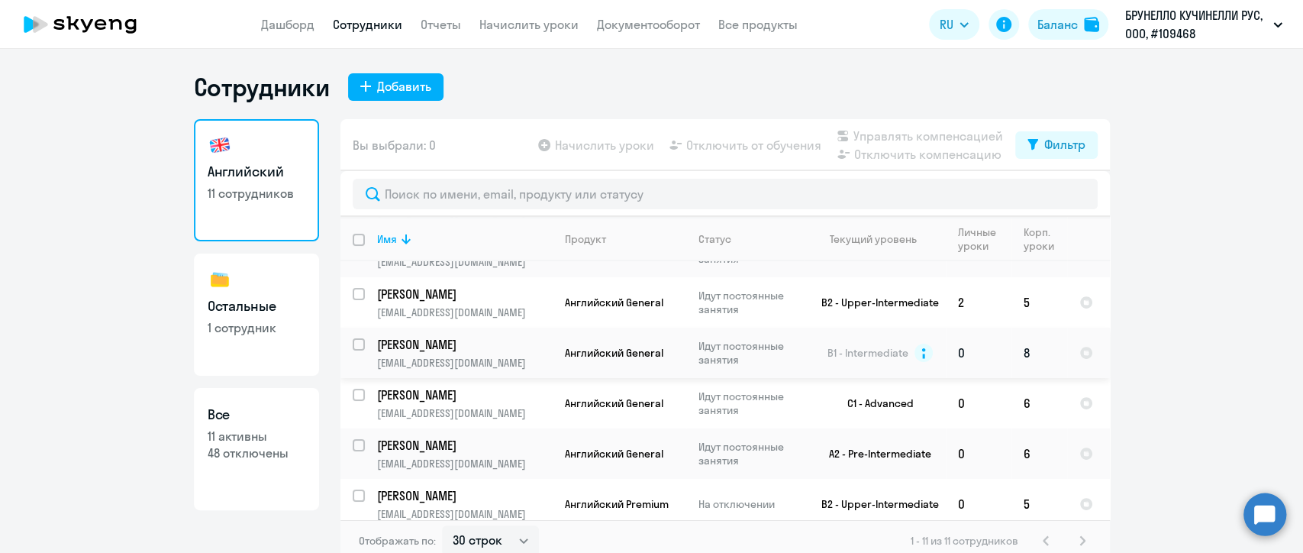
click at [467, 356] on p "[EMAIL_ADDRESS][DOMAIN_NAME]" at bounding box center [464, 363] width 175 height 14
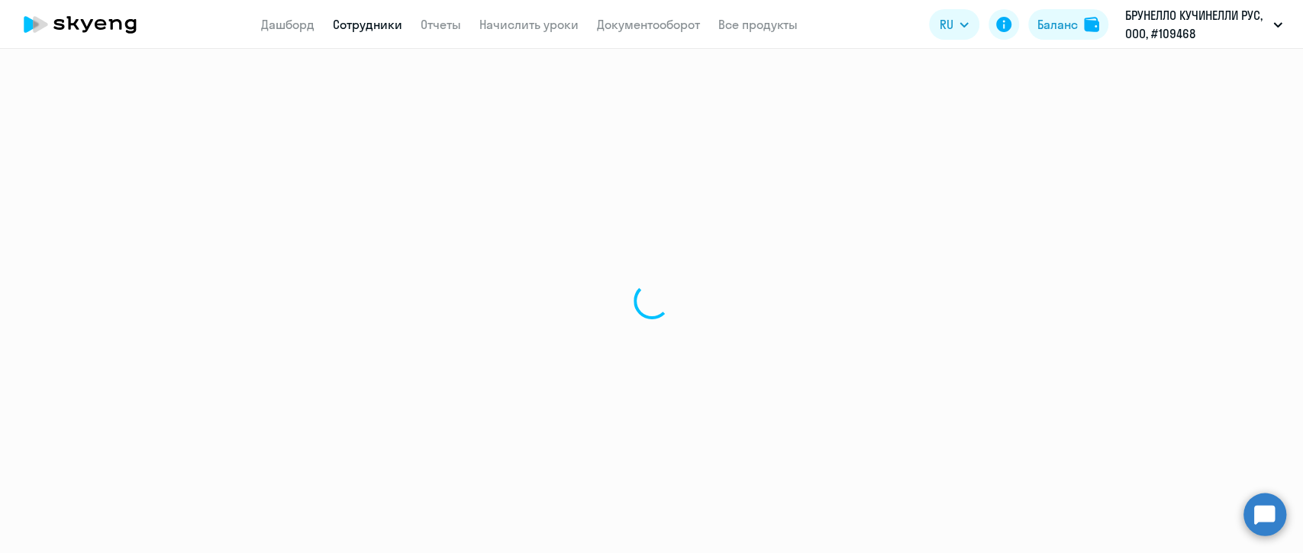
select select "english"
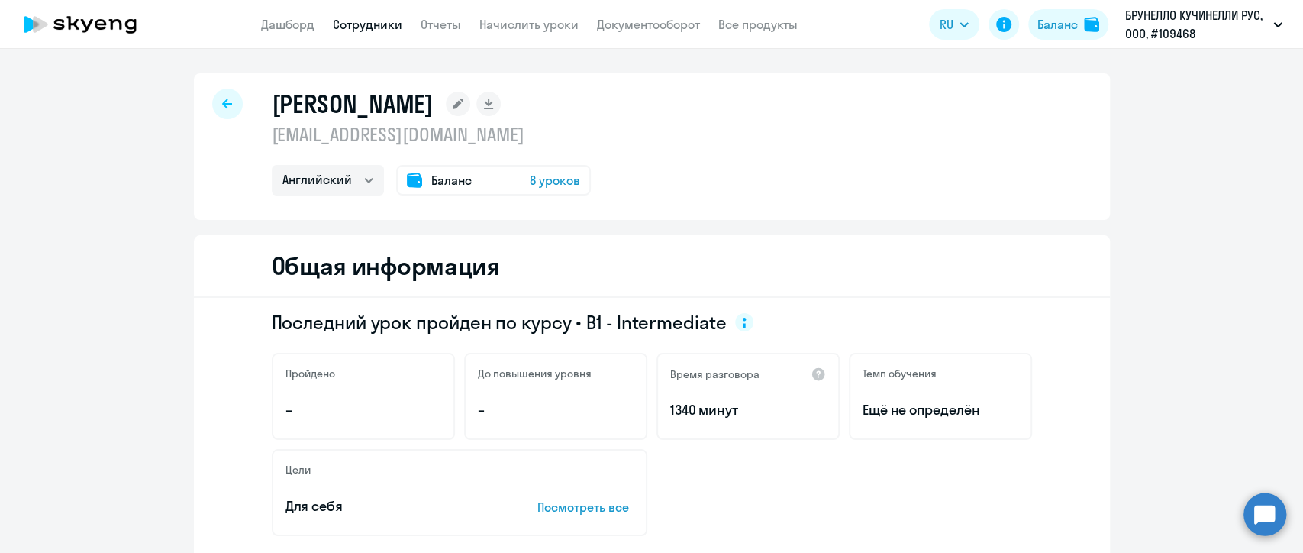
click at [446, 103] on rect at bounding box center [458, 104] width 24 height 24
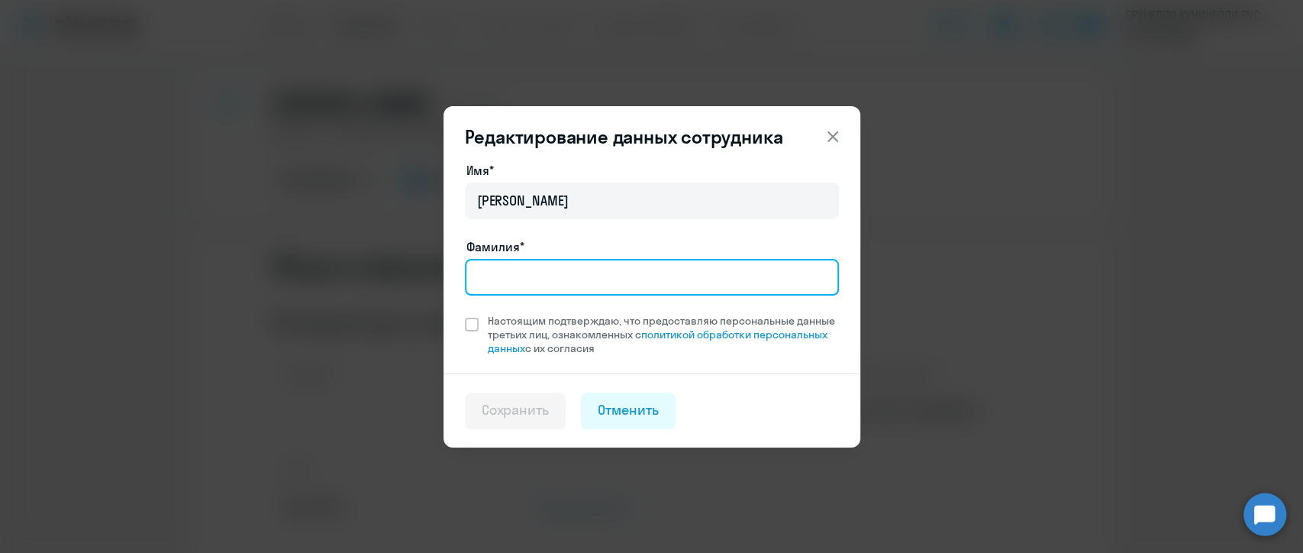
click at [515, 277] on input "Фамилия*" at bounding box center [652, 277] width 374 height 37
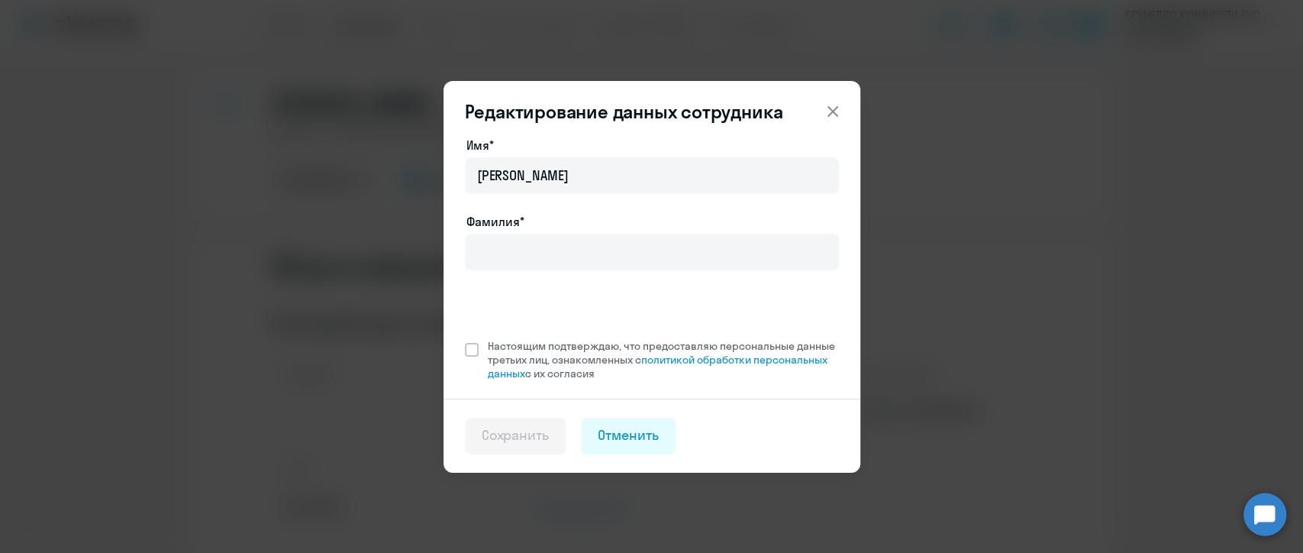
click at [837, 127] on button at bounding box center [832, 111] width 31 height 31
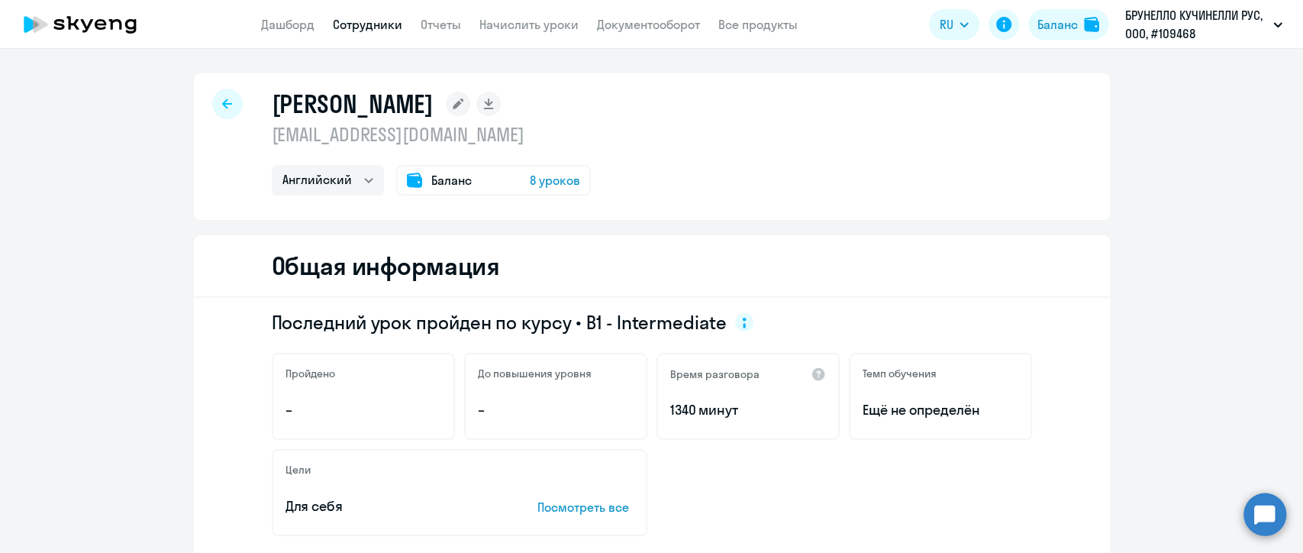
click at [360, 24] on link "Сотрудники" at bounding box center [367, 24] width 69 height 15
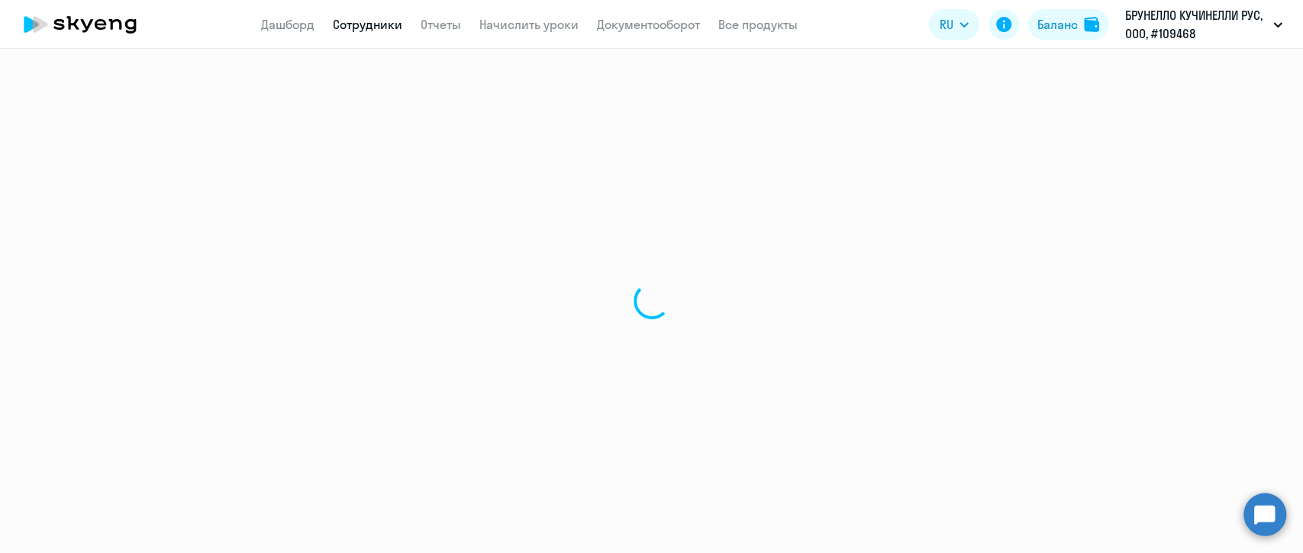
select select "30"
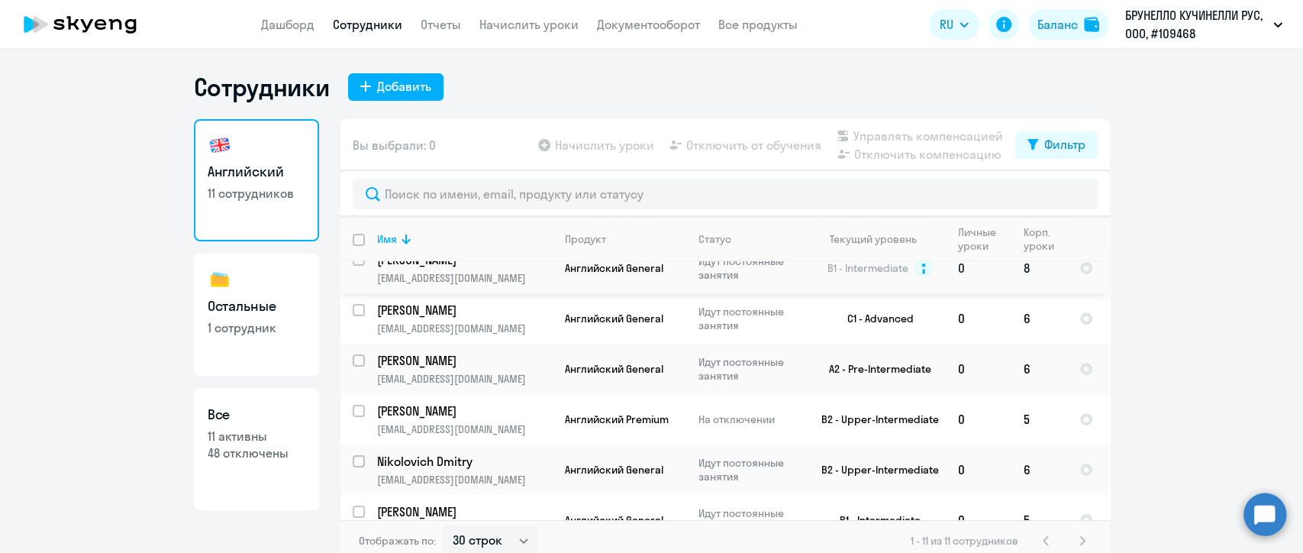
scroll to position [85, 0]
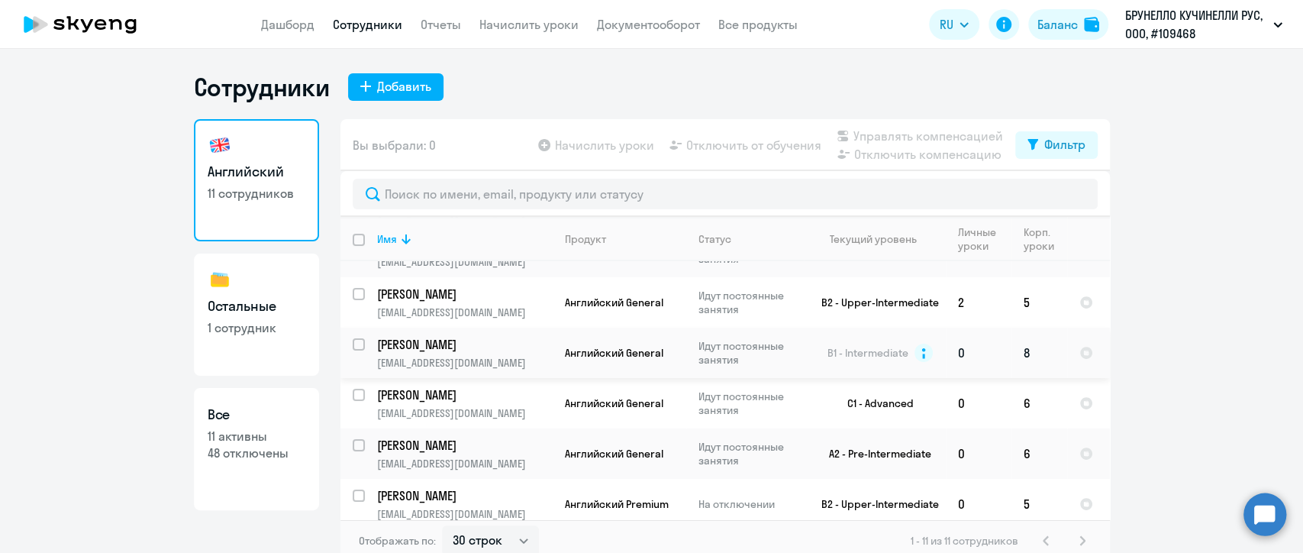
click at [473, 356] on p "[EMAIL_ADDRESS][DOMAIN_NAME]" at bounding box center [464, 363] width 175 height 14
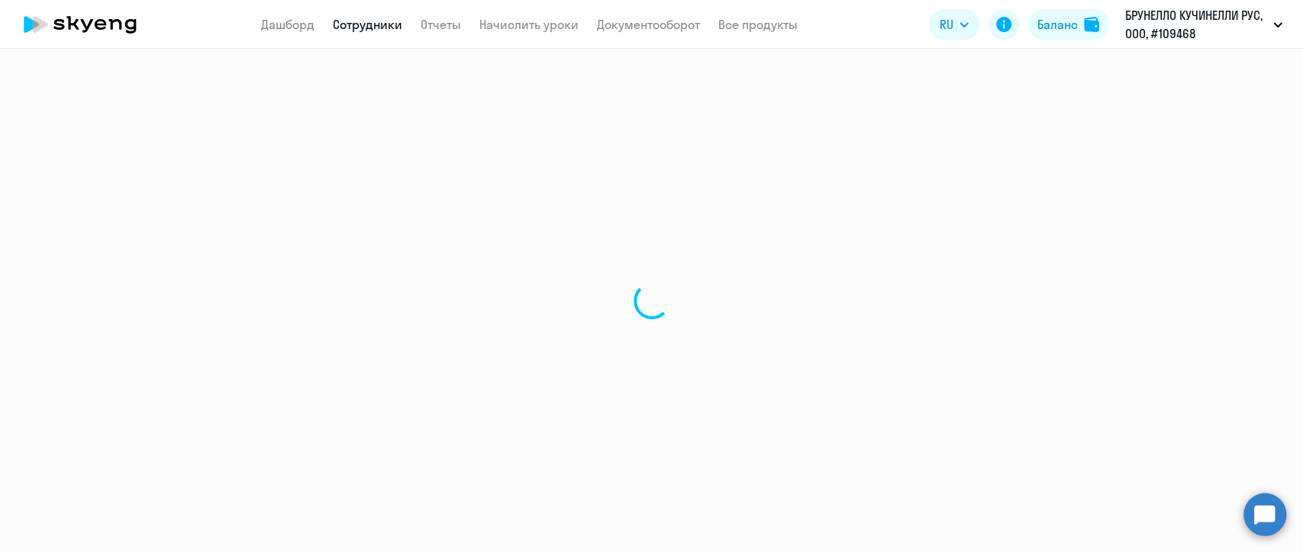
select select "english"
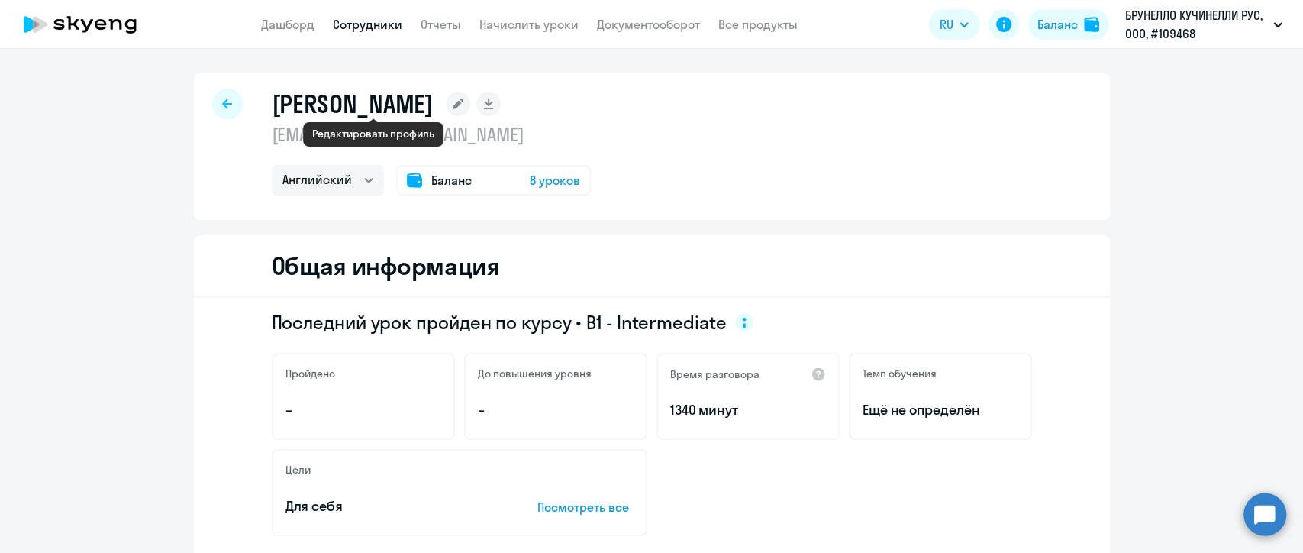
click at [446, 105] on rect at bounding box center [458, 104] width 24 height 24
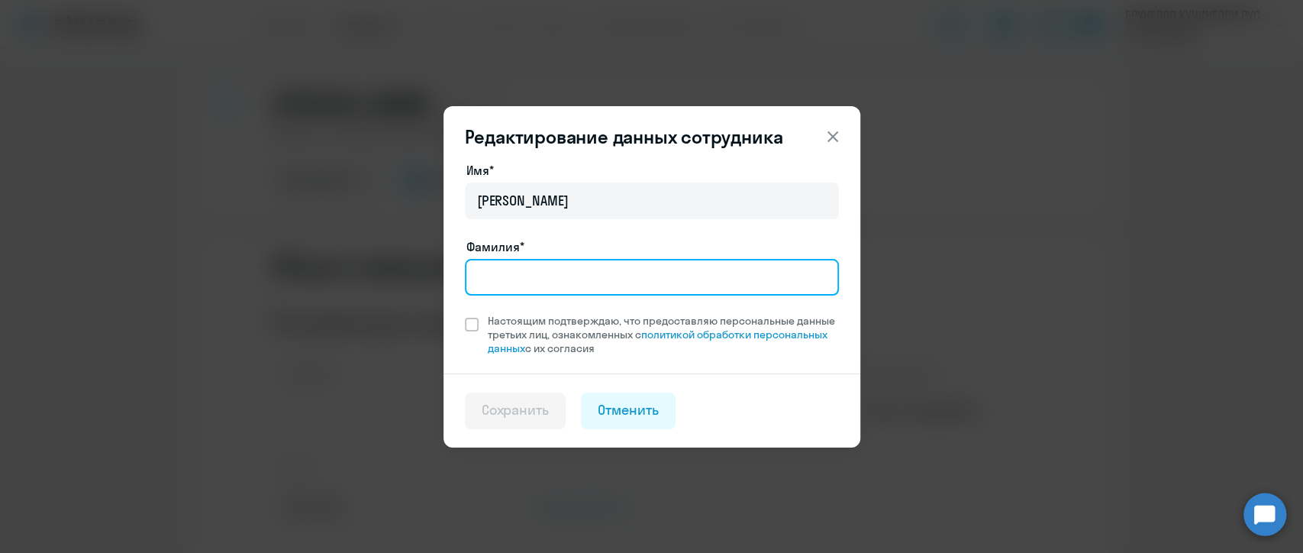
click at [508, 273] on input "Фамилия*" at bounding box center [652, 277] width 374 height 37
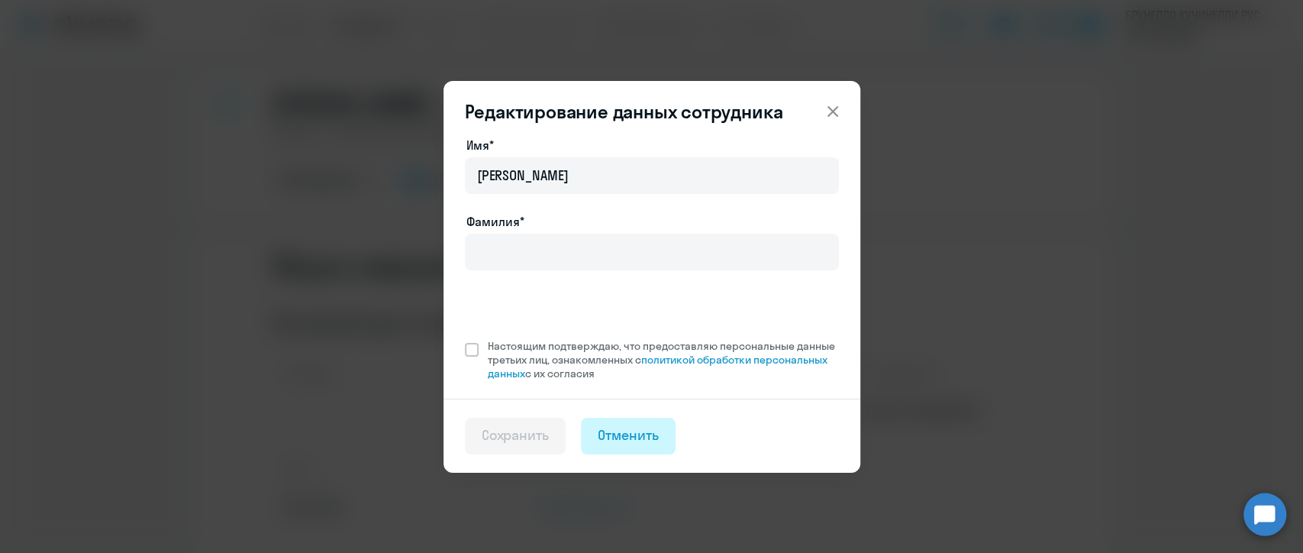
click at [627, 418] on button "Отменить" at bounding box center [628, 436] width 95 height 37
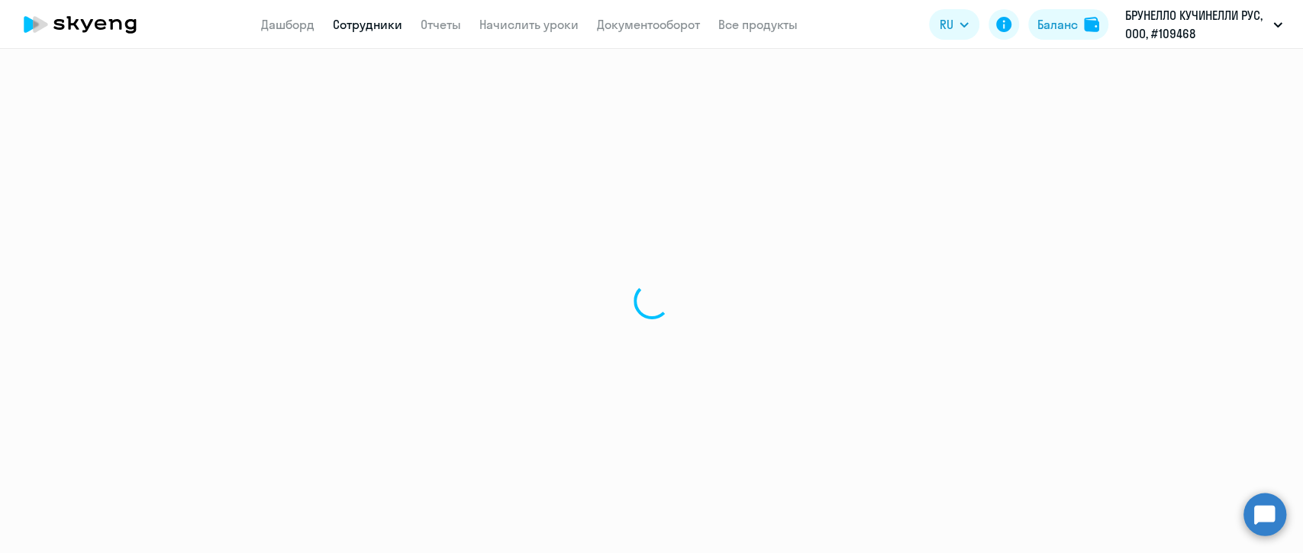
select select "30"
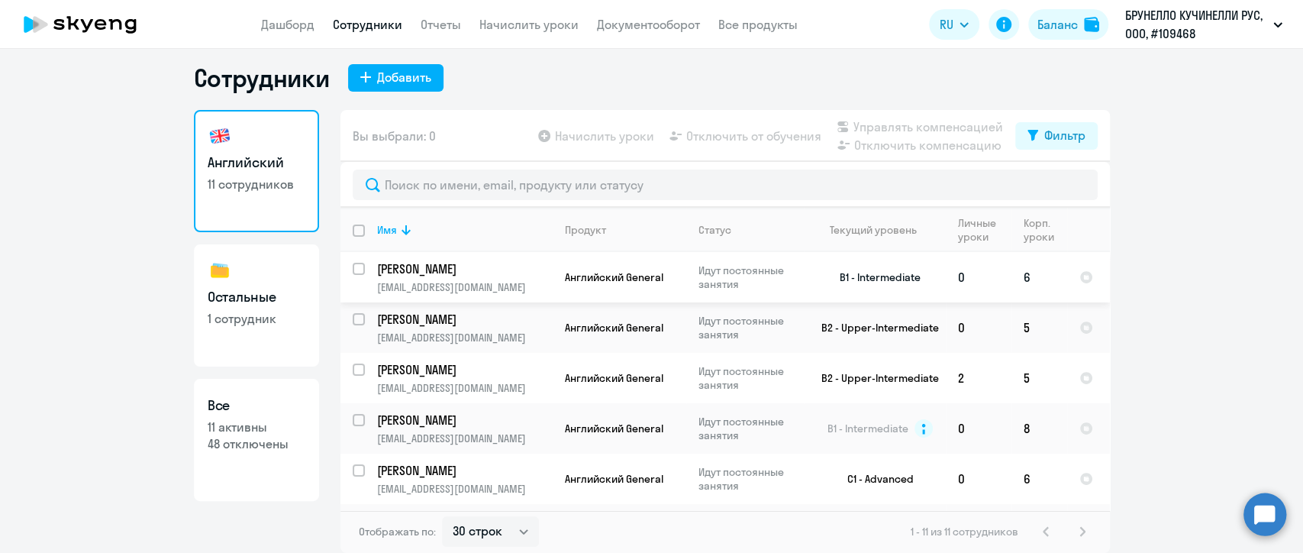
click at [356, 275] on input "select row 29771613" at bounding box center [368, 278] width 31 height 31
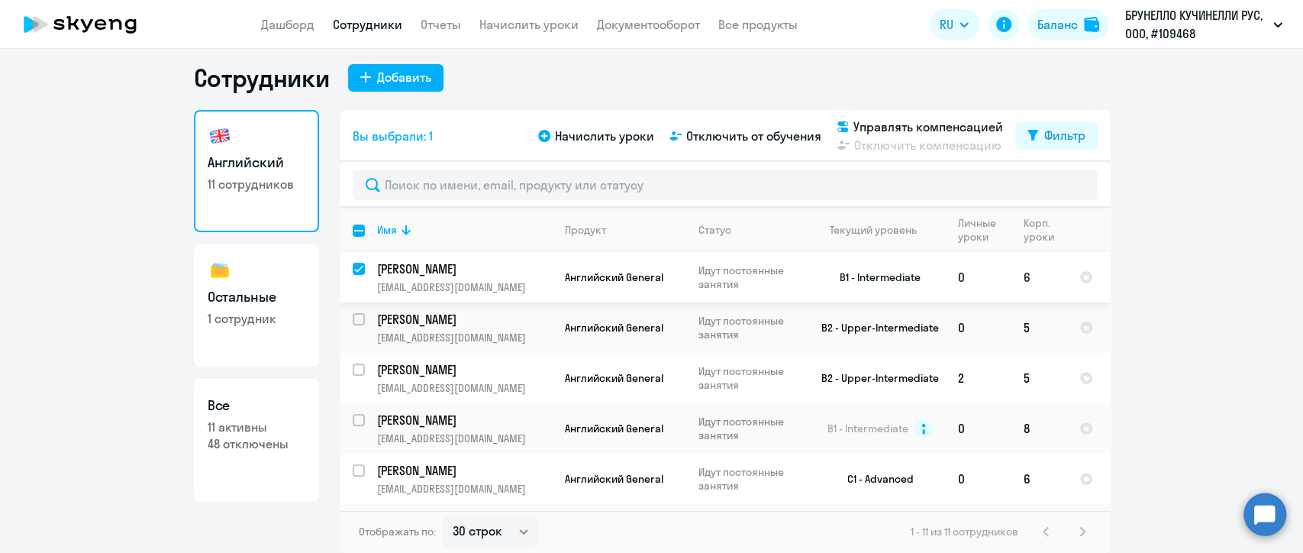
click at [353, 267] on input "deselect row 29771613" at bounding box center [368, 278] width 31 height 31
checkbox input "false"
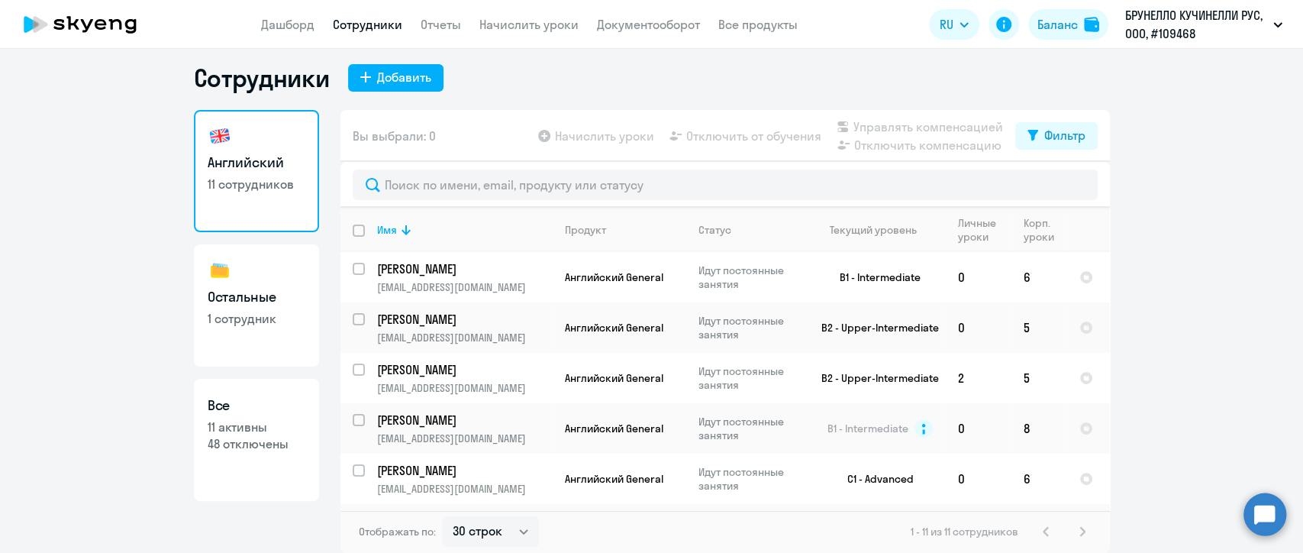
click at [228, 453] on link "Все 11 активны 48 отключены" at bounding box center [256, 440] width 125 height 122
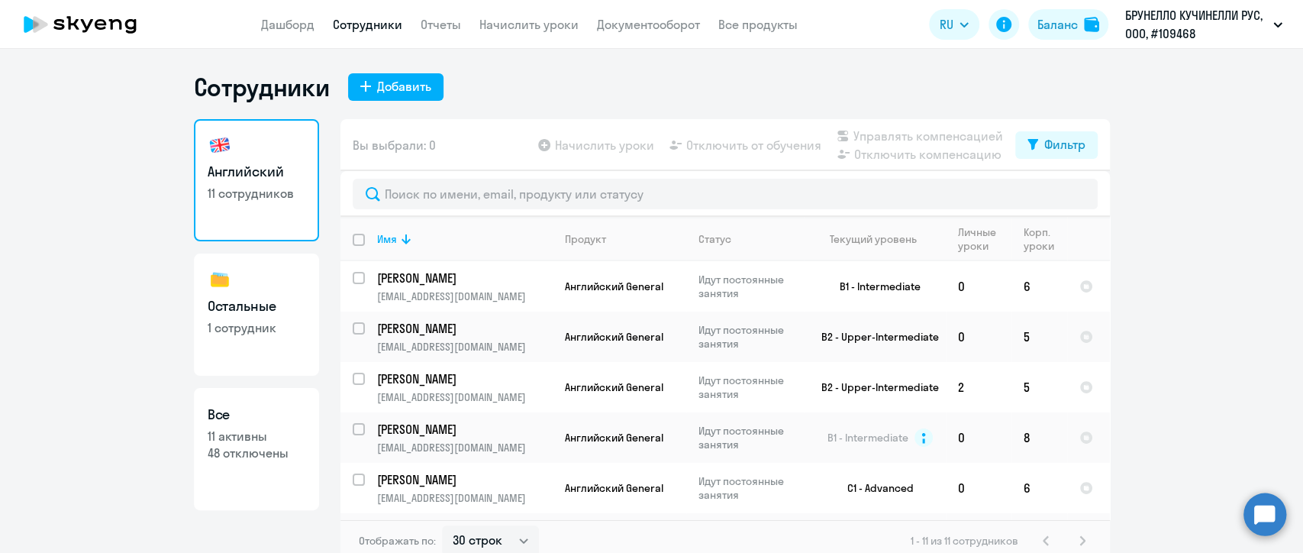
select select "30"
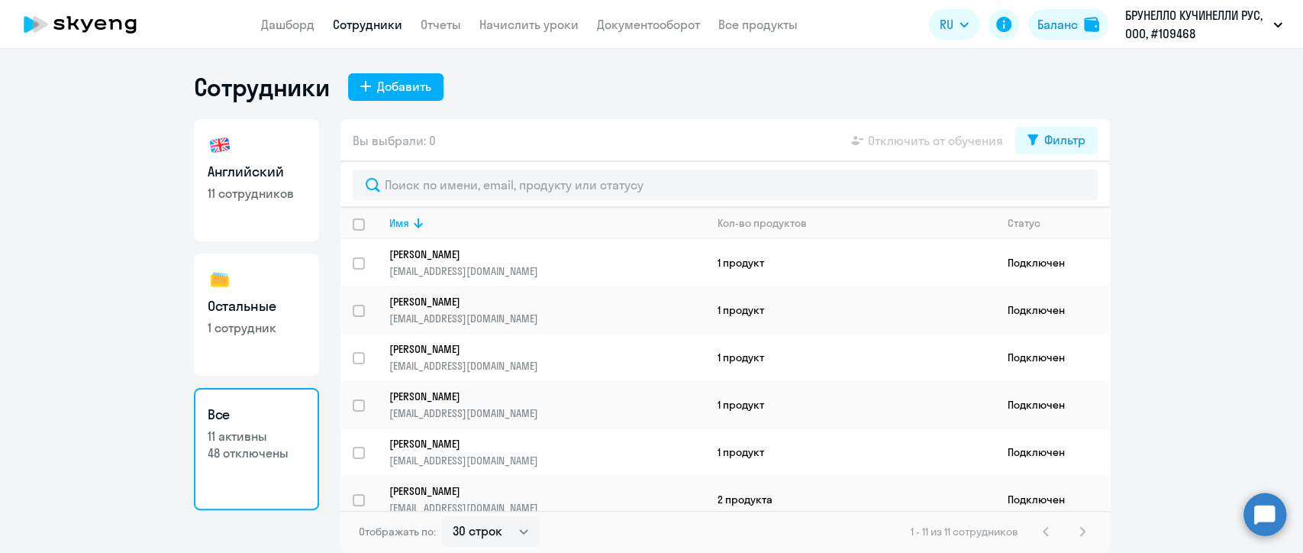
click at [282, 350] on link "Остальные 1 сотрудник" at bounding box center [256, 314] width 125 height 122
select select "30"
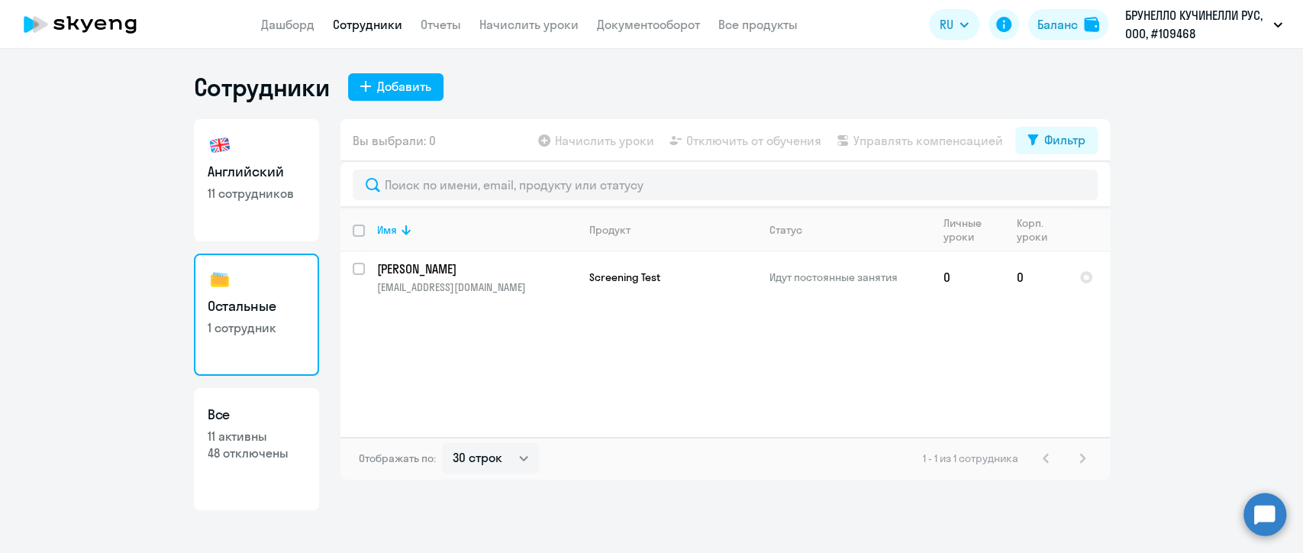
click at [275, 432] on p "11 активны" at bounding box center [257, 435] width 98 height 17
select select "30"
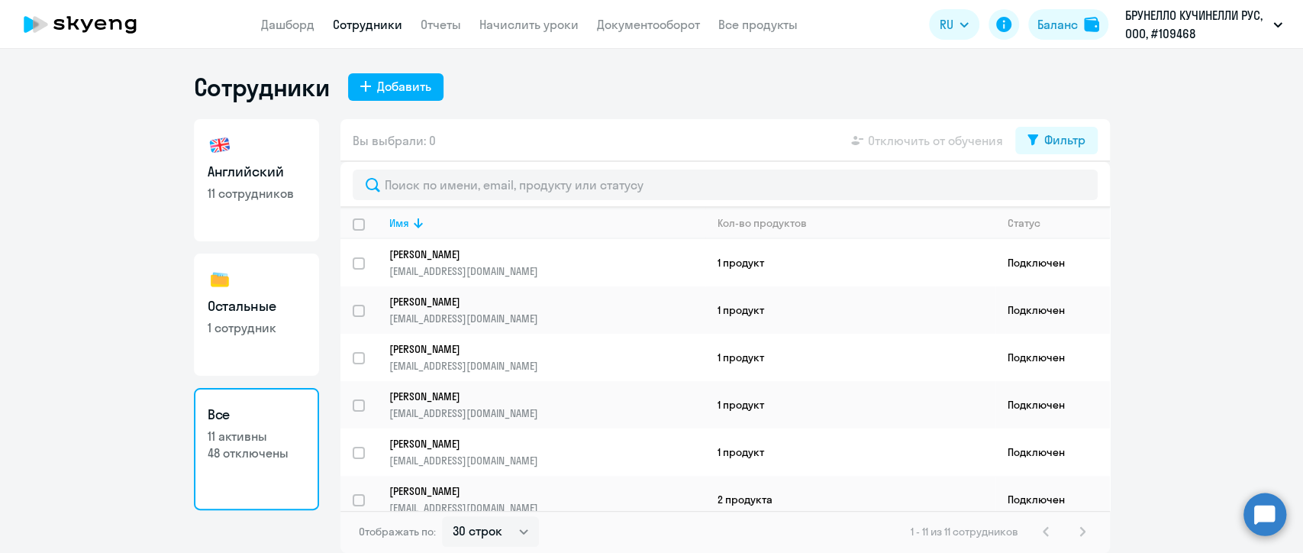
click at [256, 205] on link "Английский 11 сотрудников" at bounding box center [256, 180] width 125 height 122
select select "30"
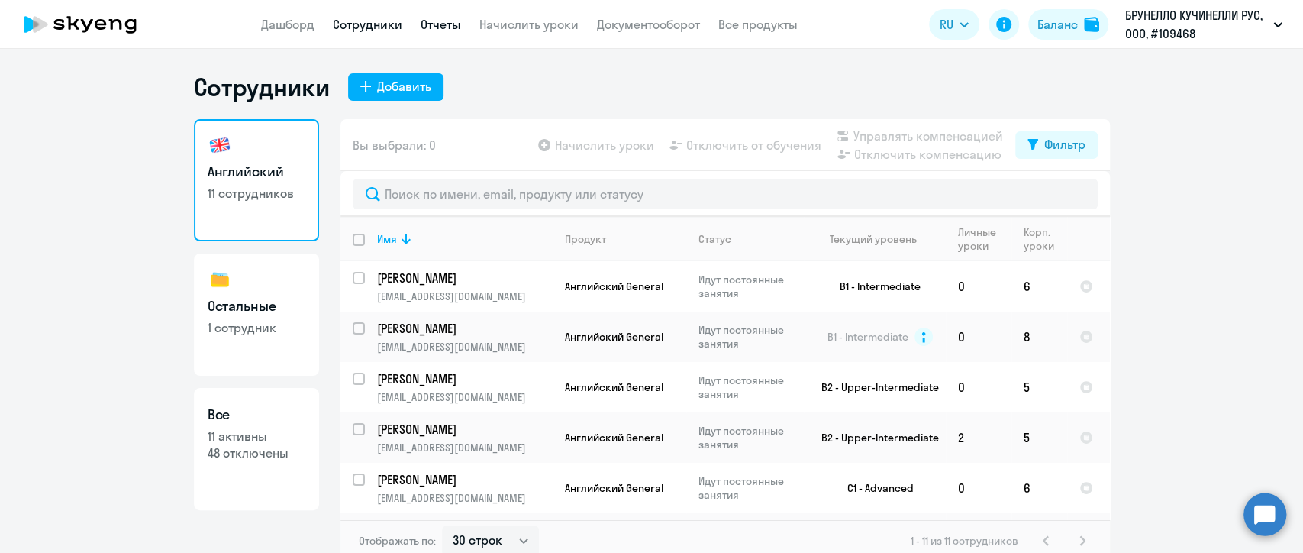
click at [447, 31] on link "Отчеты" at bounding box center [441, 24] width 40 height 15
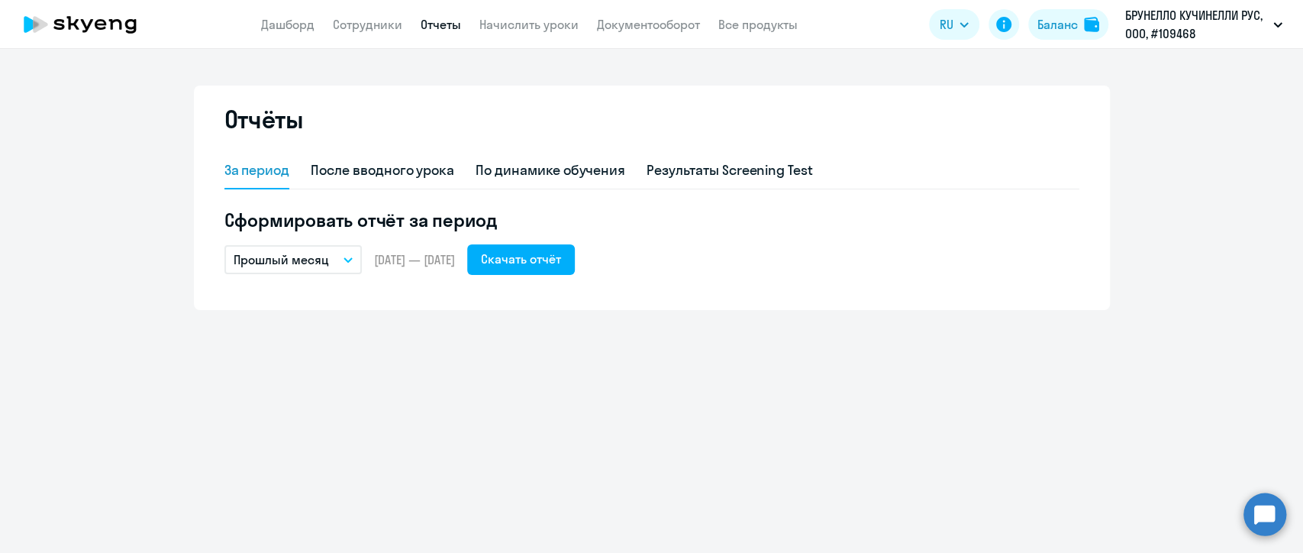
click at [317, 269] on button "Прошлый месяц" at bounding box center [292, 259] width 137 height 29
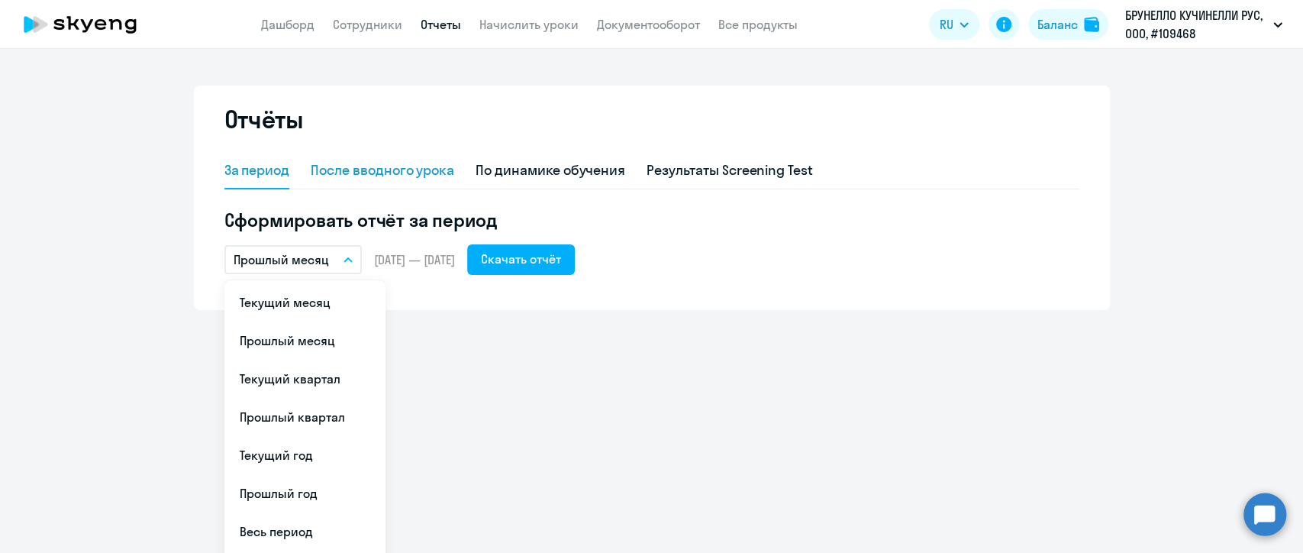
click at [369, 169] on div "После вводного урока" at bounding box center [382, 170] width 143 height 20
select select "10"
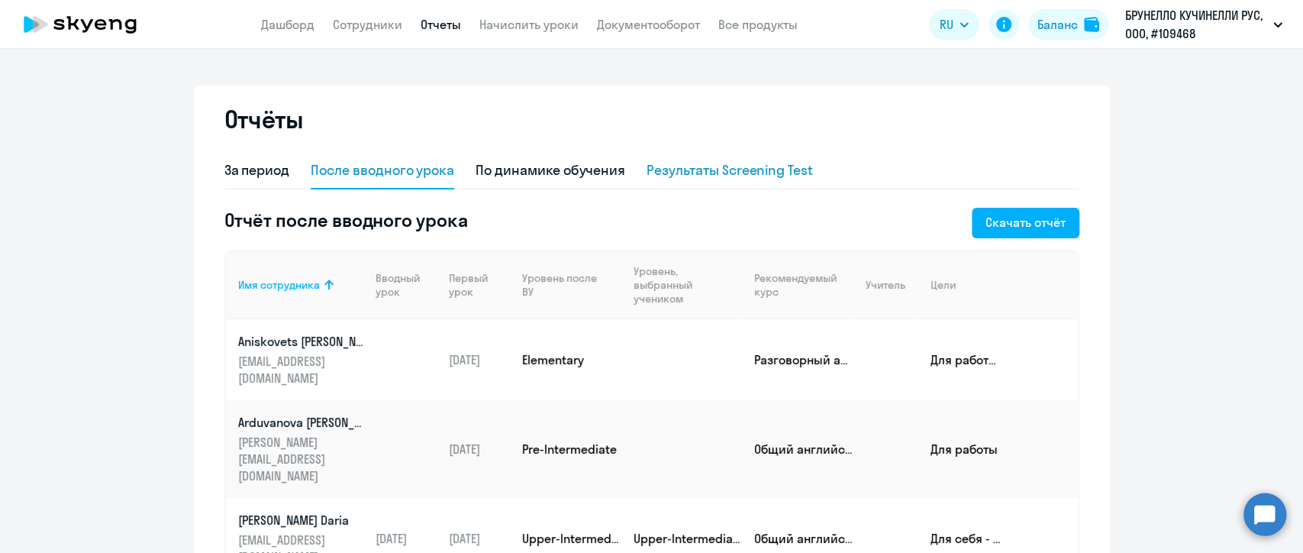
click at [666, 163] on div "Результаты Screening Test" at bounding box center [729, 170] width 166 height 20
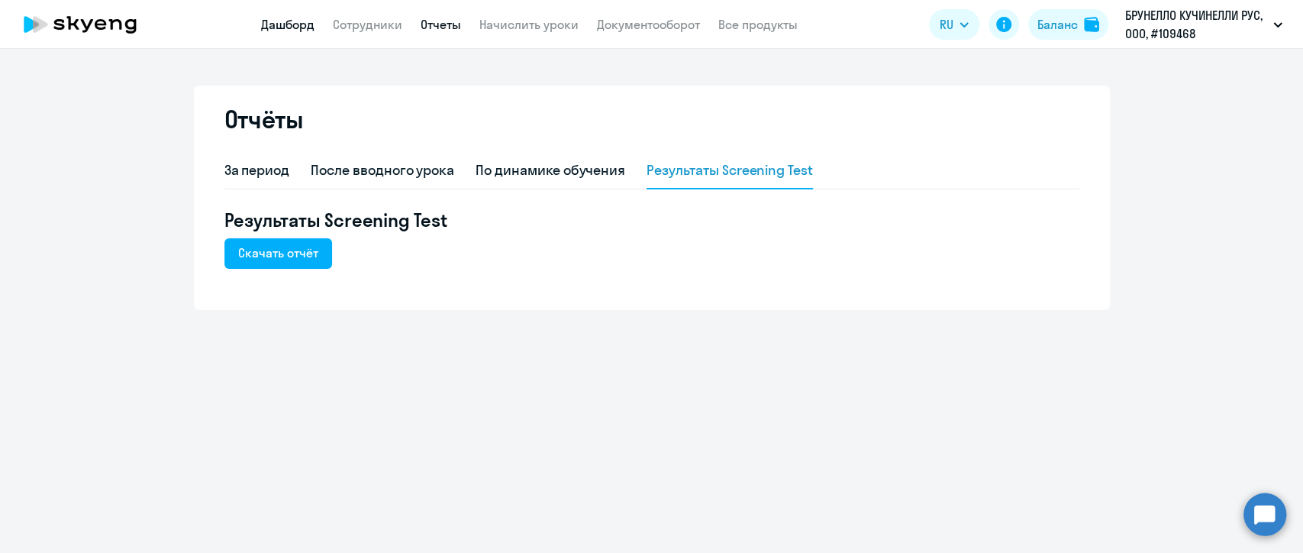
click at [299, 29] on link "Дашборд" at bounding box center [287, 24] width 53 height 15
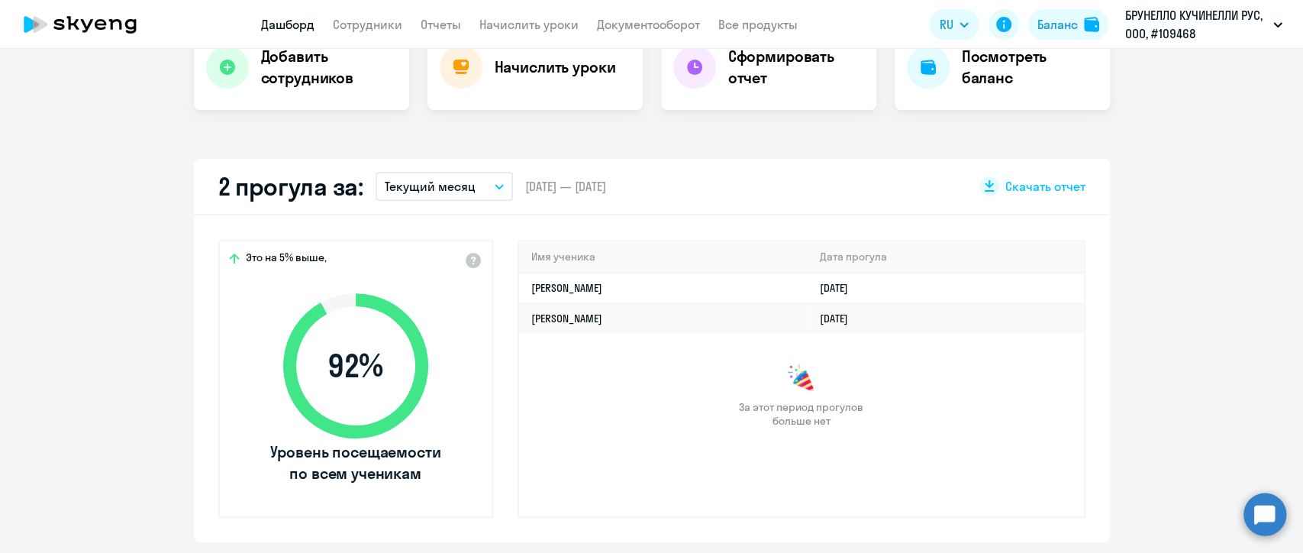
scroll to position [424, 0]
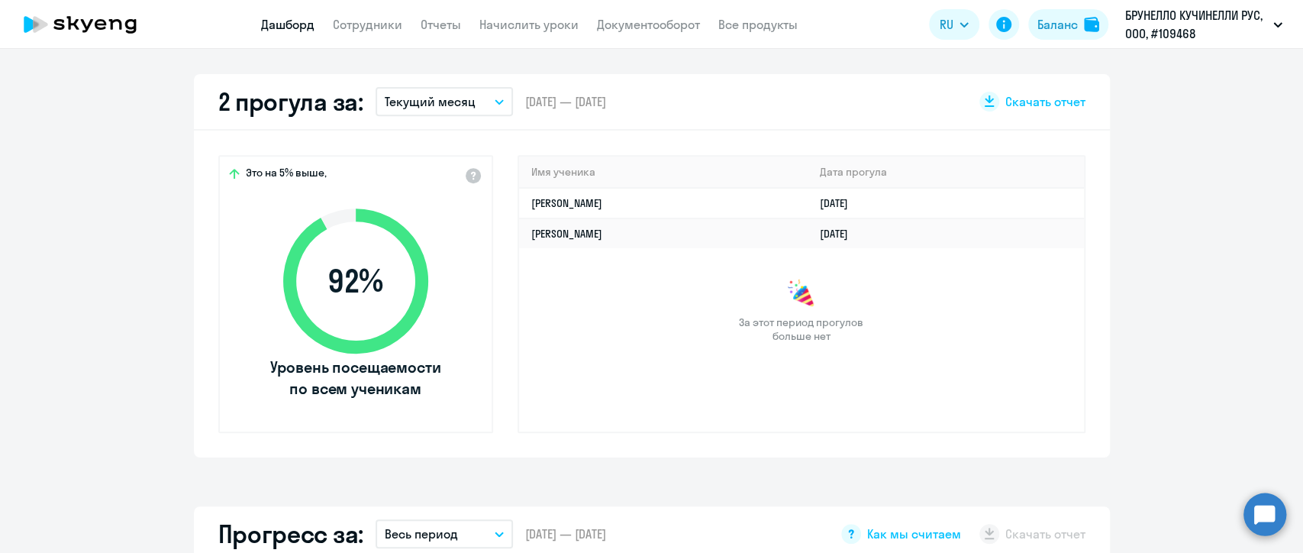
select select "30"
click at [472, 108] on button "Текущий месяц" at bounding box center [444, 101] width 137 height 29
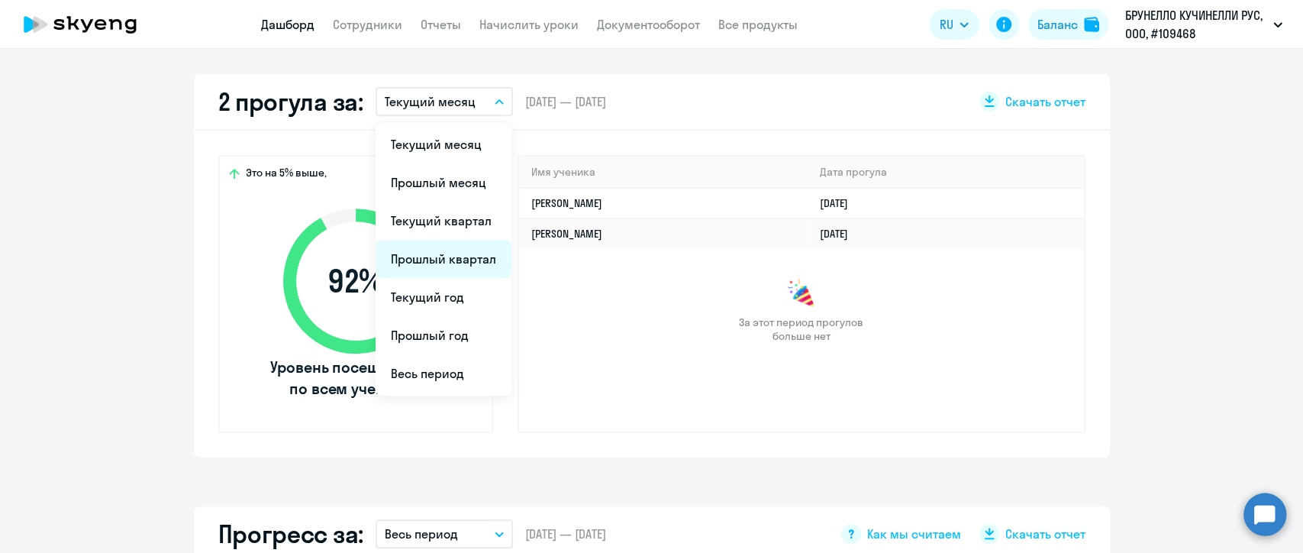
click at [424, 272] on li "Прошлый квартал" at bounding box center [444, 259] width 136 height 38
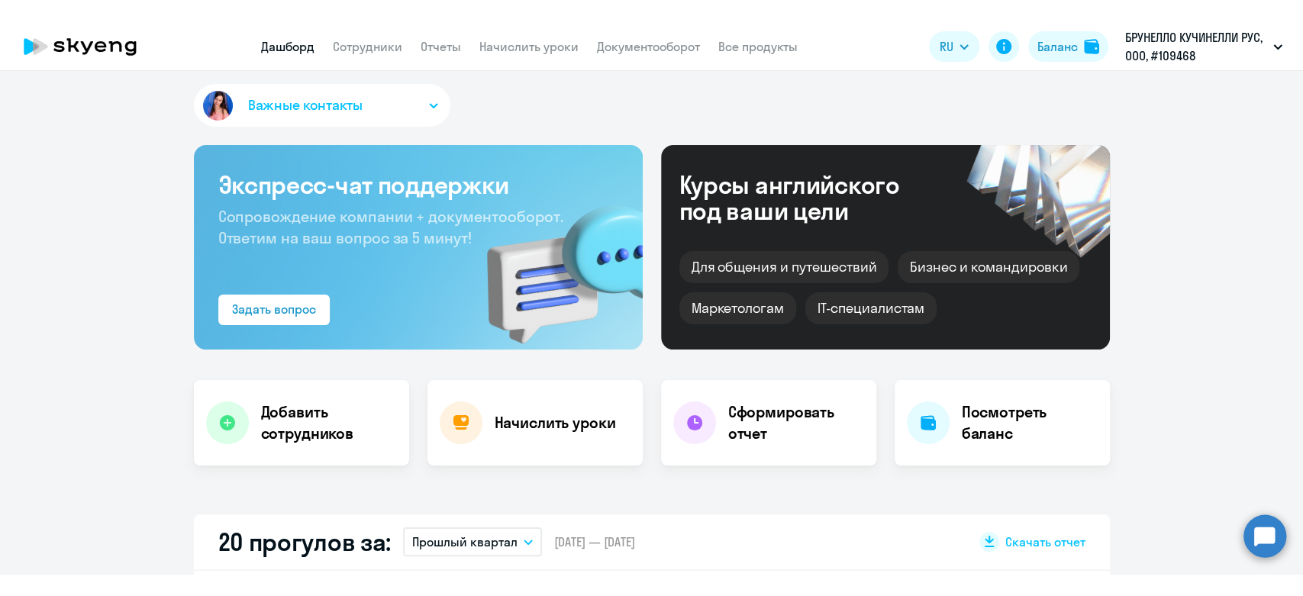
scroll to position [0, 0]
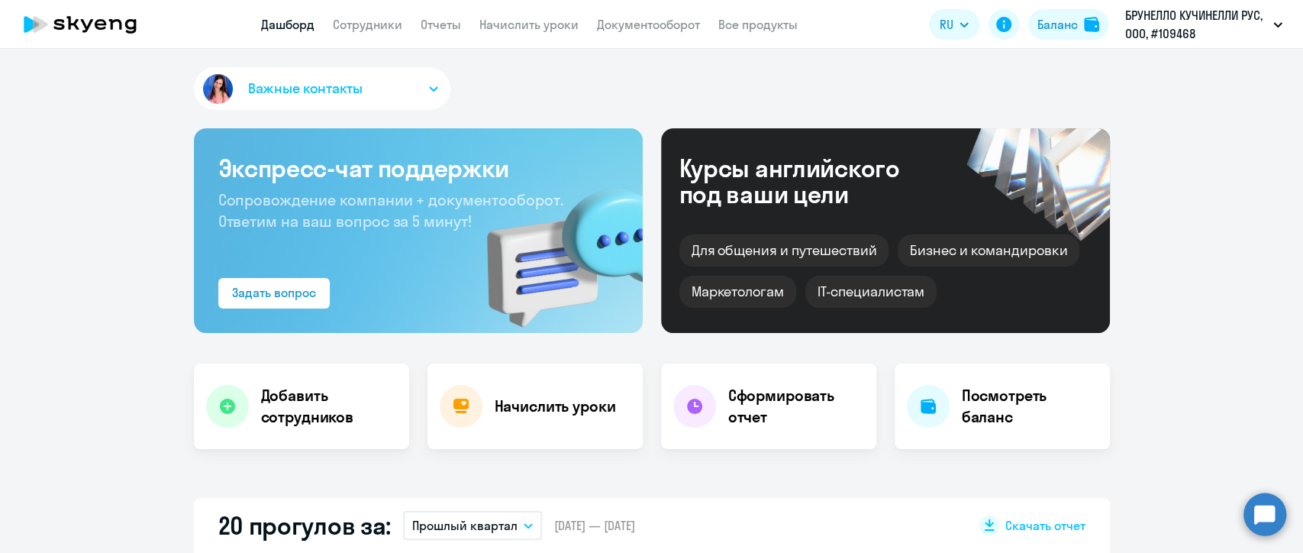
click at [239, 79] on button "Важные контакты" at bounding box center [322, 88] width 256 height 43
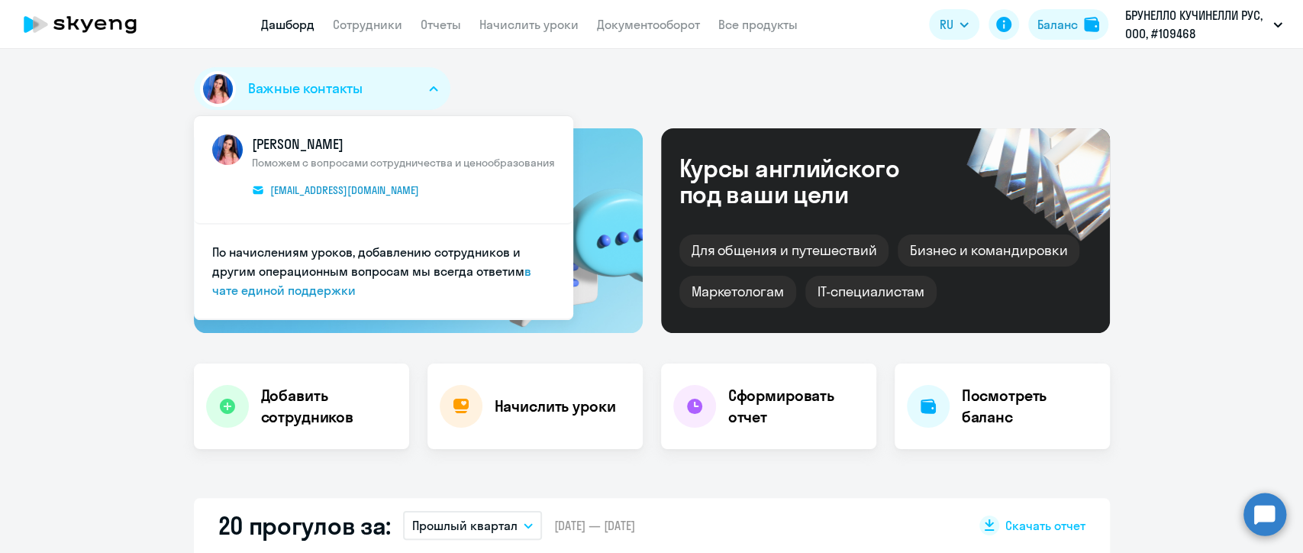
click at [466, 90] on div "Важные контакты [PERSON_NAME] Поможем с вопросами сотрудничества и ценообразова…" at bounding box center [652, 91] width 916 height 49
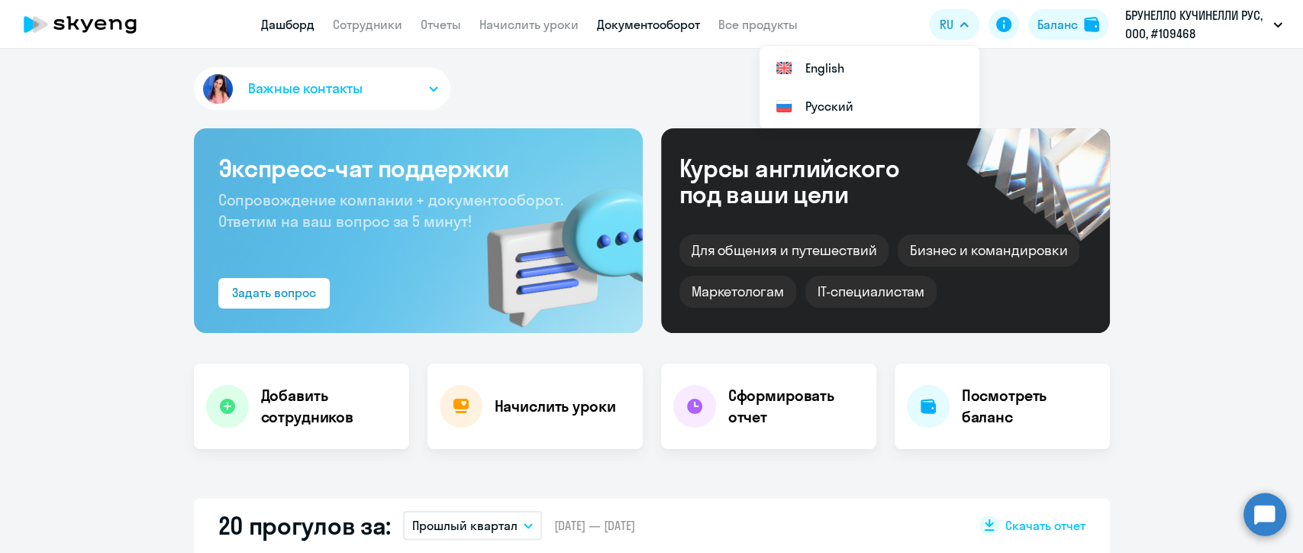
click at [614, 27] on link "Документооборот" at bounding box center [648, 24] width 103 height 15
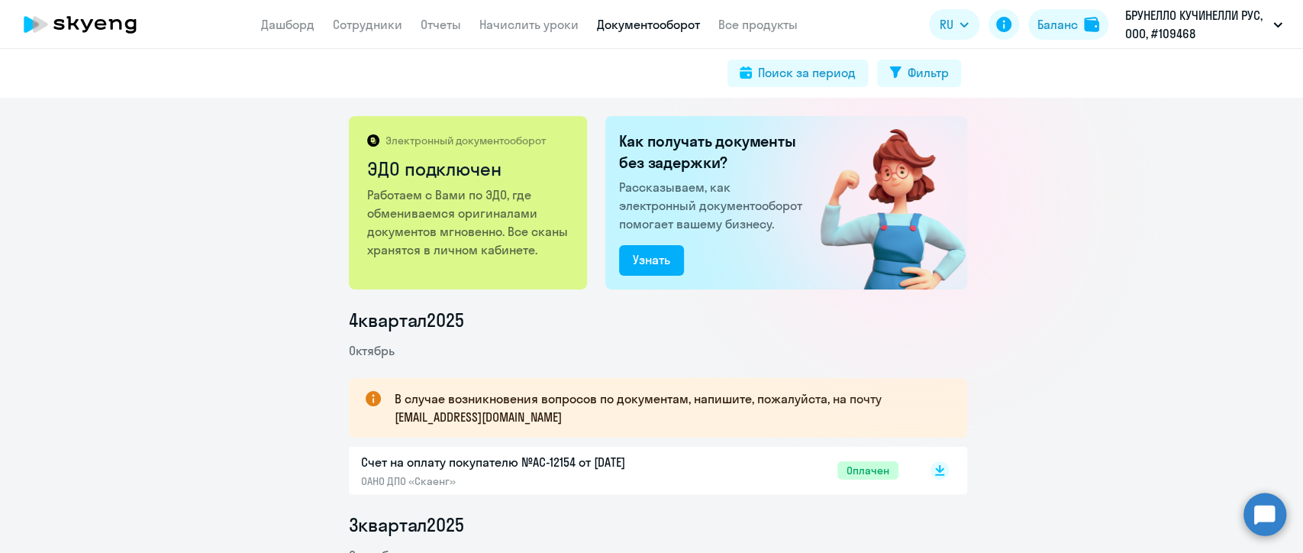
click at [284, 41] on app-header "Дашборд Сотрудники Отчеты Начислить уроки Документооборот Все продукты Дашборд …" at bounding box center [651, 24] width 1303 height 49
click at [284, 25] on link "Дашборд" at bounding box center [287, 24] width 53 height 15
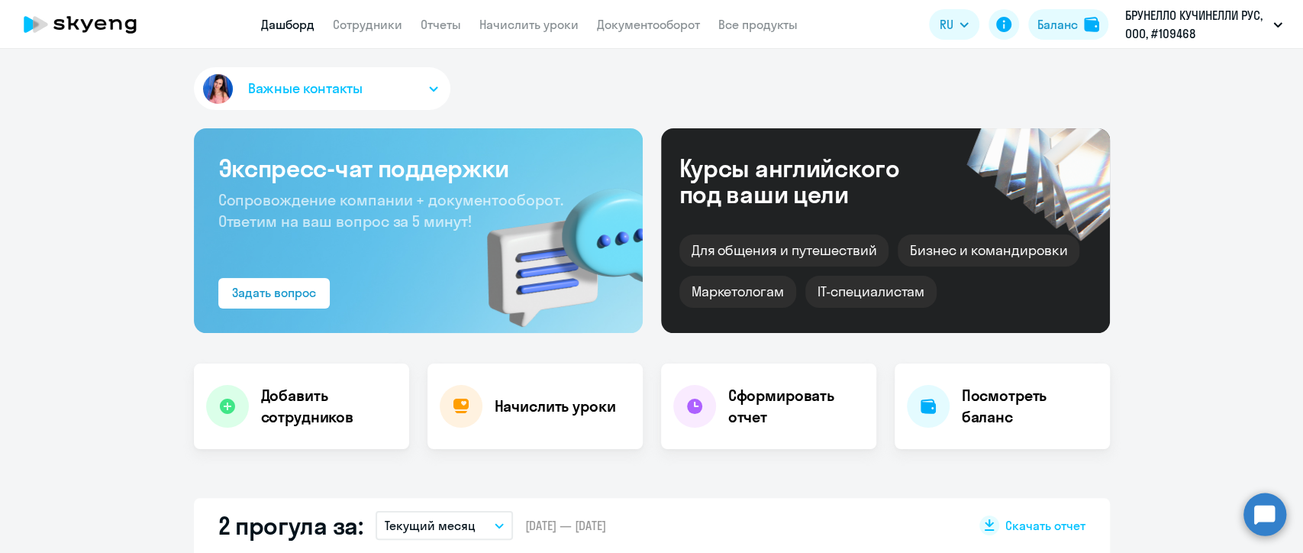
select select "30"
